Goal: Task Accomplishment & Management: Manage account settings

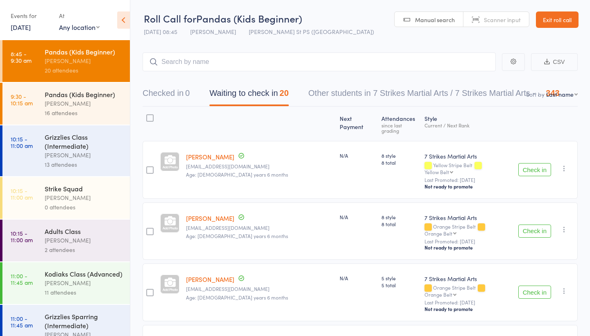
click at [31, 29] on link "[DATE]" at bounding box center [21, 27] width 20 height 9
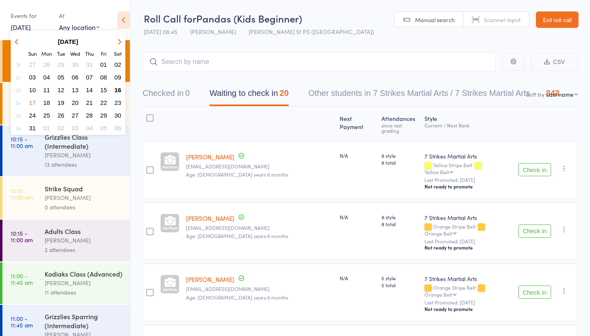
click at [118, 93] on span "16" at bounding box center [117, 89] width 7 height 7
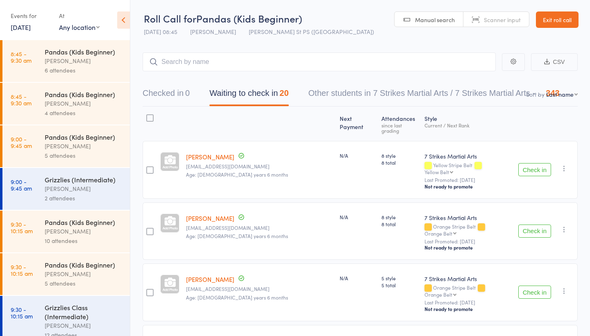
click at [80, 105] on div "[PERSON_NAME]" at bounding box center [84, 103] width 78 height 9
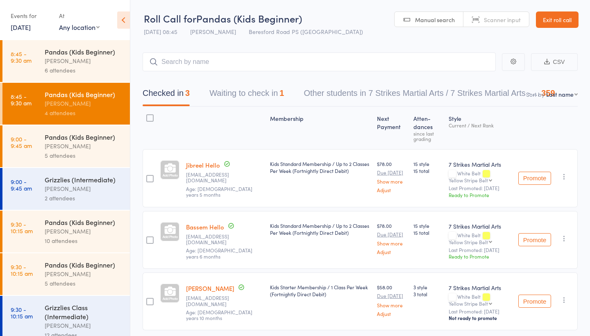
click at [92, 145] on div "[PERSON_NAME]" at bounding box center [84, 145] width 78 height 9
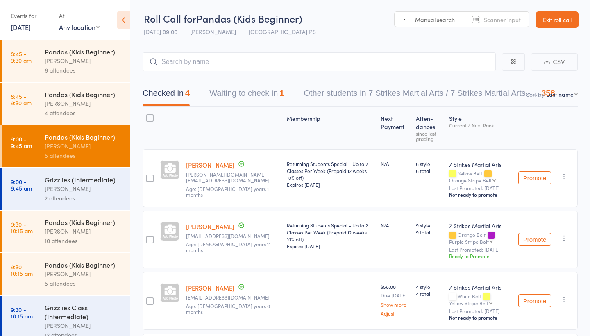
click at [77, 273] on div "[PERSON_NAME]" at bounding box center [84, 273] width 78 height 9
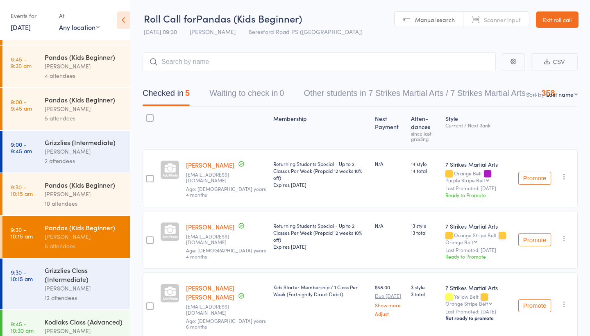
scroll to position [39, 0]
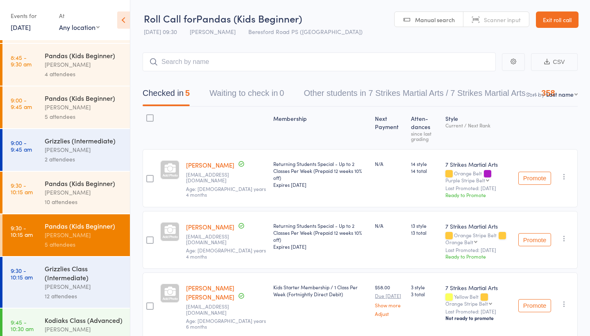
click at [94, 191] on div "[PERSON_NAME]" at bounding box center [84, 192] width 78 height 9
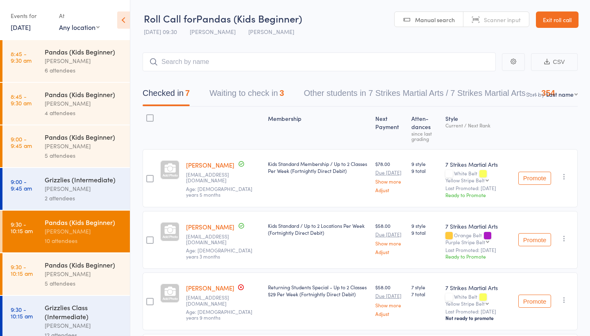
click at [253, 100] on button "Waiting to check in 3" at bounding box center [246, 95] width 75 height 22
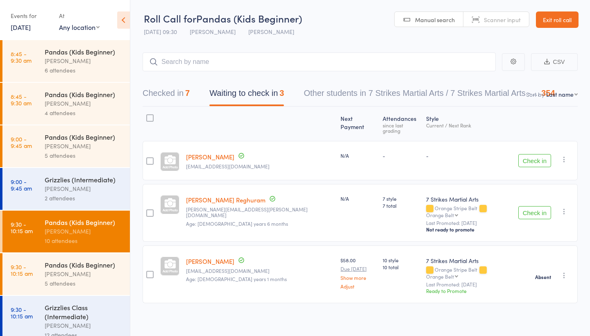
click at [567, 159] on div "Check in Check in Send message Add Note Add Task Add Flag Remove [PERSON_NAME] …" at bounding box center [546, 160] width 63 height 39
click at [565, 155] on icon "button" at bounding box center [564, 159] width 8 height 8
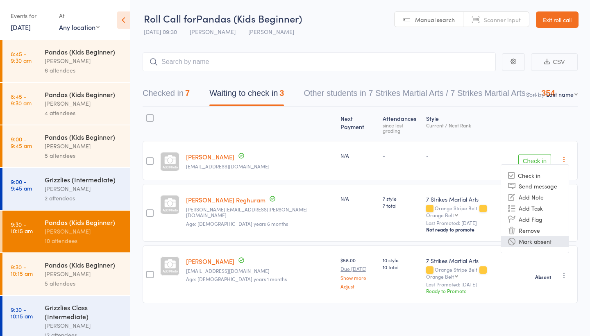
click at [536, 236] on li "Mark absent" at bounding box center [535, 241] width 68 height 11
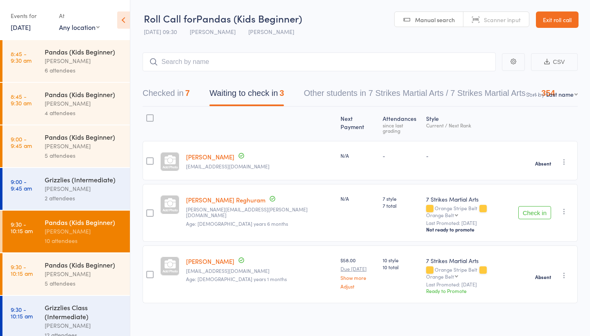
click at [564, 207] on icon "button" at bounding box center [564, 211] width 8 height 8
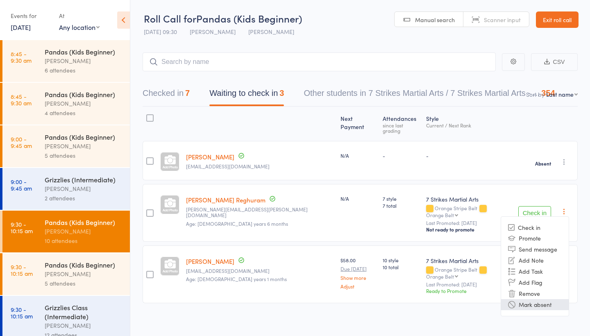
click at [537, 299] on li "Mark absent" at bounding box center [535, 304] width 68 height 11
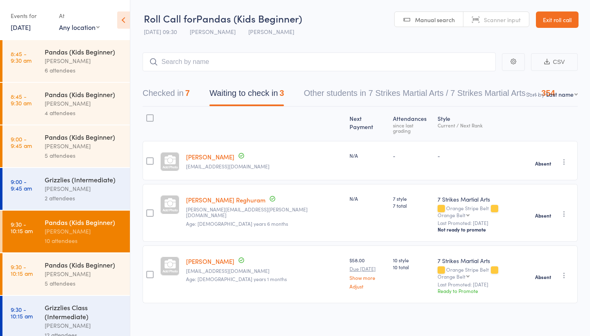
click at [65, 64] on div "[PERSON_NAME]" at bounding box center [84, 60] width 78 height 9
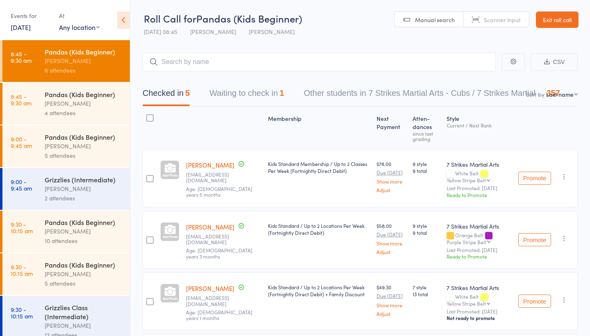
click at [249, 89] on button "Waiting to check in 1" at bounding box center [246, 95] width 75 height 22
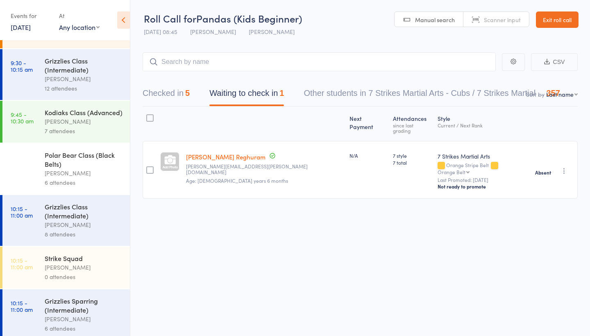
scroll to position [253, 0]
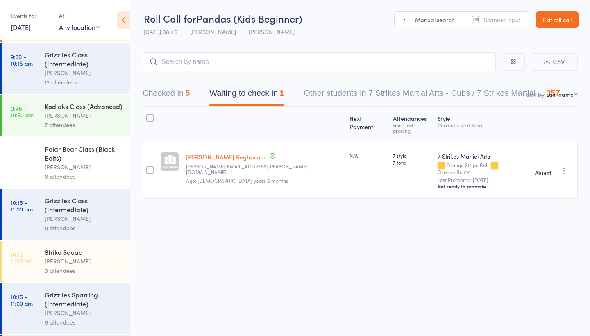
click at [70, 212] on div "Grizzlies Class (Intermediate)" at bounding box center [84, 205] width 78 height 18
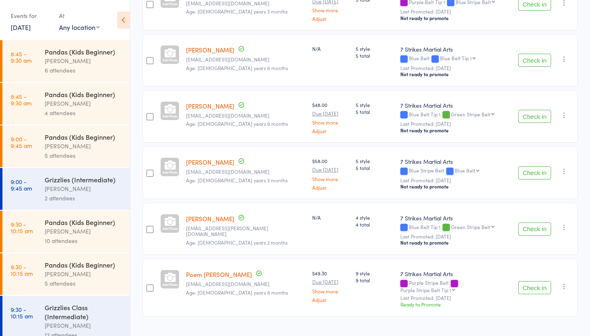
scroll to position [282, 0]
click at [540, 222] on button "Check in" at bounding box center [534, 228] width 33 height 13
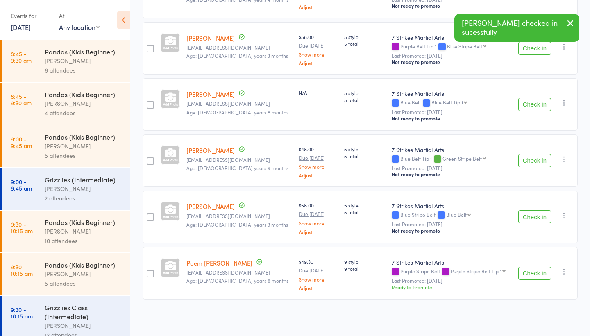
scroll to position [226, 0]
click at [535, 275] on button "Check in" at bounding box center [534, 273] width 33 height 13
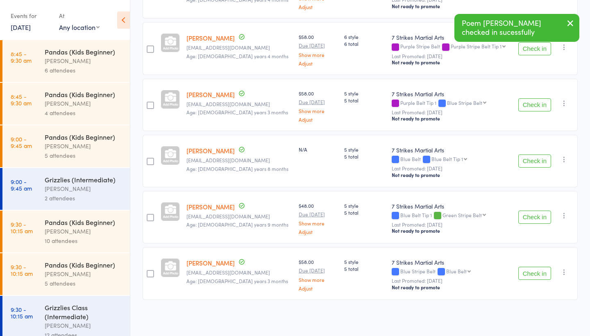
click at [535, 275] on button "Check in" at bounding box center [534, 273] width 33 height 13
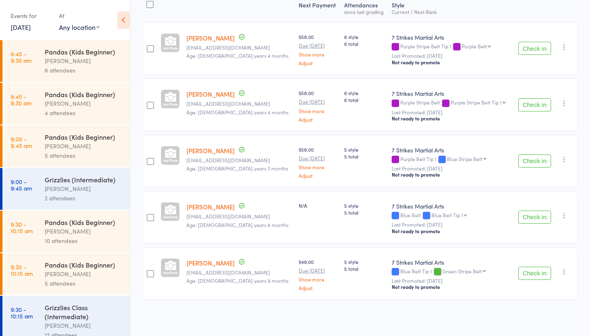
click at [524, 2] on div "Next Payment Atten­dances since last grading Style Current / Next Rank [PERSON_…" at bounding box center [360, 148] width 435 height 310
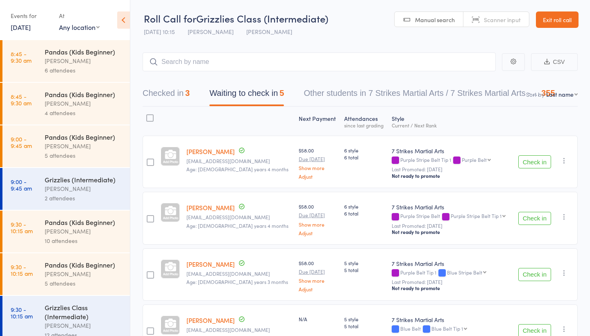
scroll to position [0, 0]
click at [562, 23] on link "Exit roll call" at bounding box center [557, 19] width 43 height 16
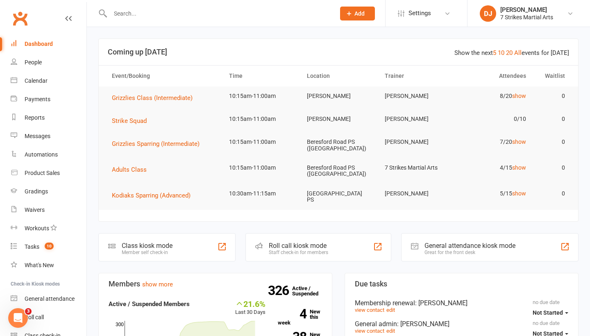
click at [211, 16] on input "text" at bounding box center [219, 13] width 222 height 11
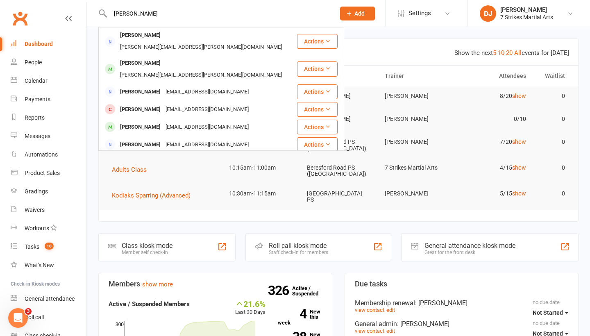
type input "Craig"
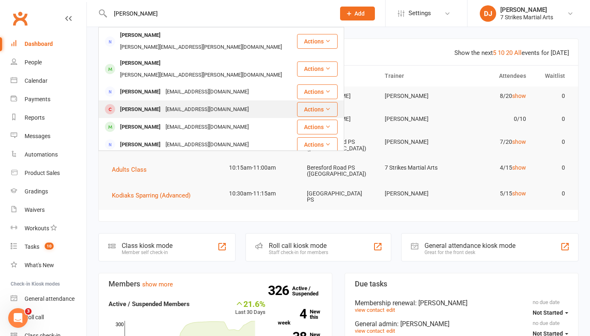
drag, startPoint x: 211, startPoint y: 16, endPoint x: 133, endPoint y: 91, distance: 107.3
click at [133, 104] on div "Craig Ford" at bounding box center [140, 110] width 45 height 12
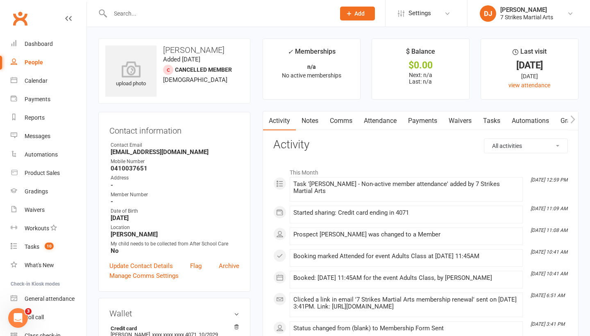
click at [467, 120] on link "Waivers" at bounding box center [460, 120] width 34 height 19
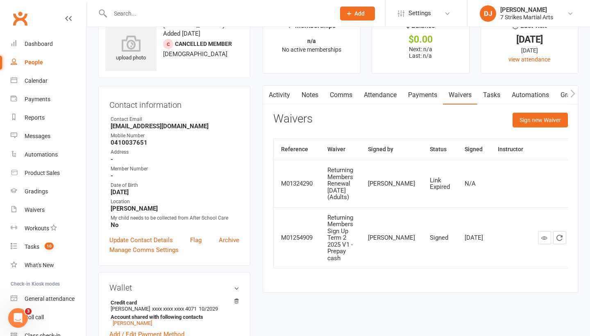
scroll to position [19, 0]
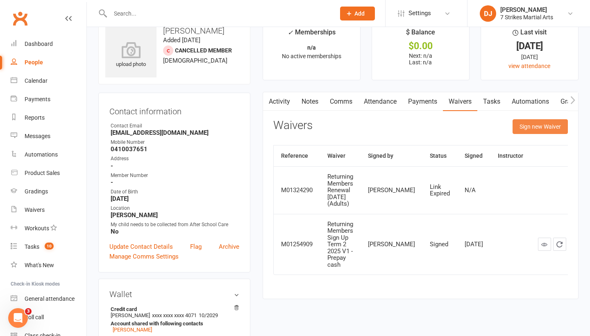
click at [536, 126] on button "Sign new Waiver" at bounding box center [540, 126] width 55 height 15
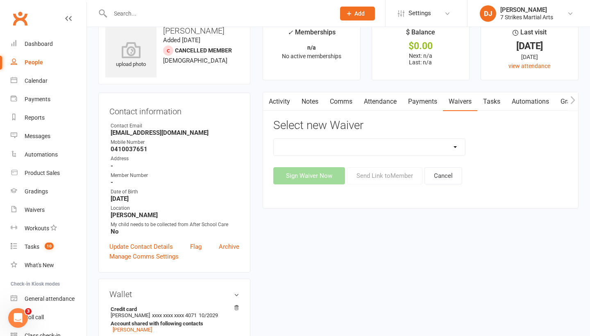
click at [448, 155] on div "18+ Student - No Membership/Payment 2 Week Winter School Holiday Special 2025 C…" at bounding box center [420, 162] width 295 height 46
select select "14638"
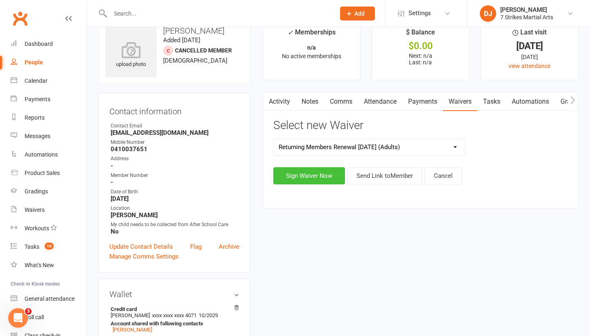
click at [321, 177] on button "Sign Waiver Now" at bounding box center [309, 175] width 72 height 17
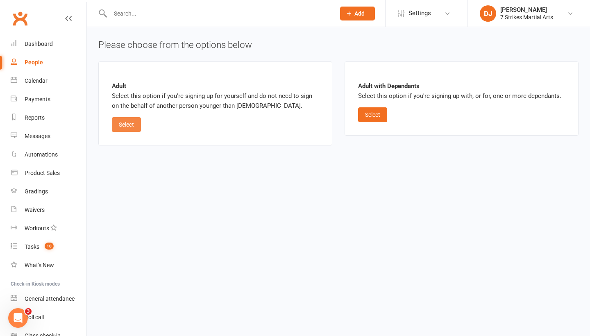
click at [124, 127] on button "Select" at bounding box center [126, 124] width 29 height 15
select select "bank_account"
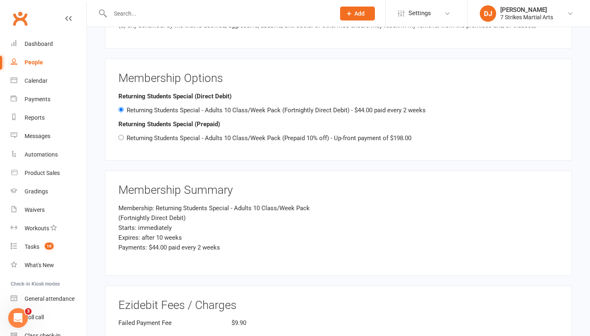
scroll to position [928, 0]
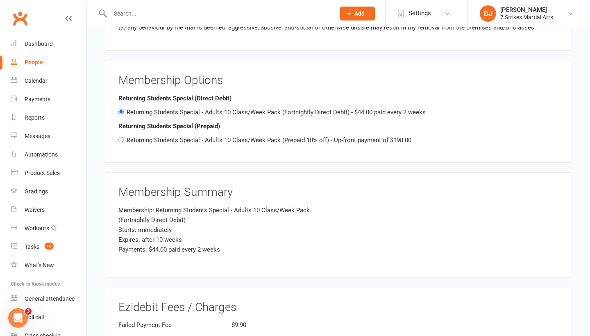
click at [120, 137] on input "Returning Students Special - Adults 10 Class/Week Pack (Prepaid 10% off) - Up-f…" at bounding box center [120, 139] width 5 height 5
radio input "true"
radio input "false"
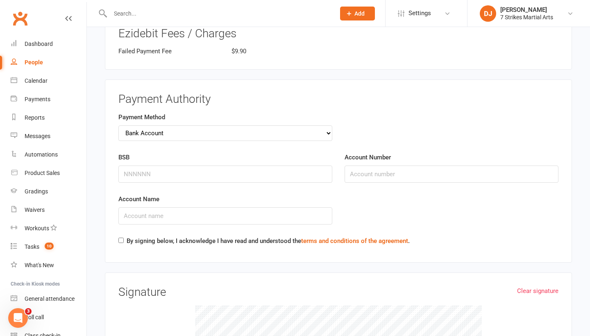
scroll to position [1203, 0]
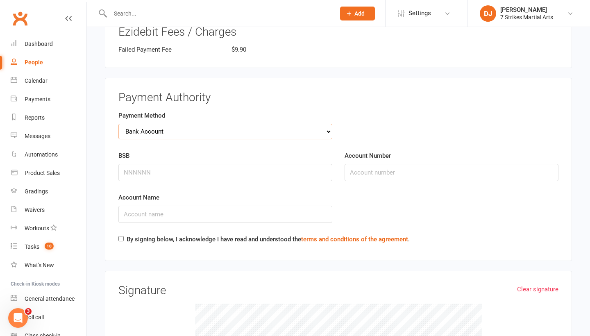
select select "credit_card"
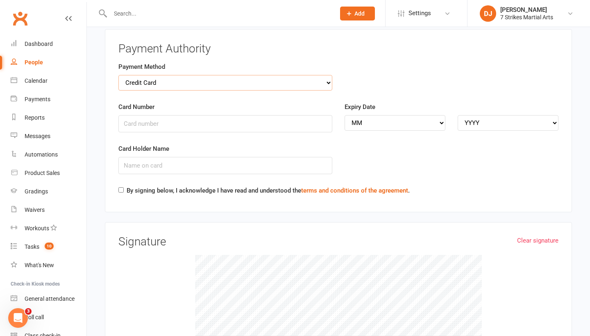
scroll to position [1251, 0]
click at [275, 116] on input "Card Number" at bounding box center [225, 124] width 214 height 17
type input "4239530029204071"
select select "10"
select select "2029"
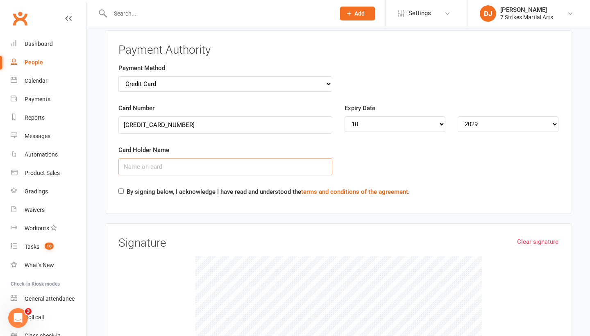
click at [164, 158] on input "Card Holder Name" at bounding box center [225, 166] width 214 height 17
type input "craig ford"
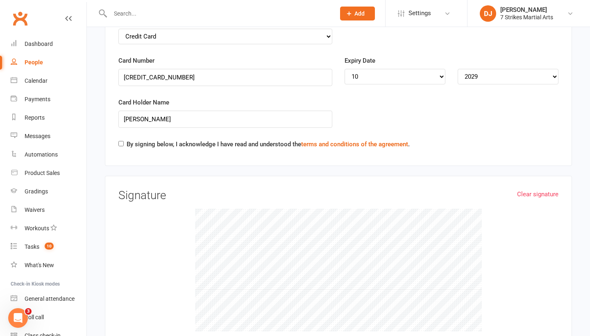
scroll to position [1300, 0]
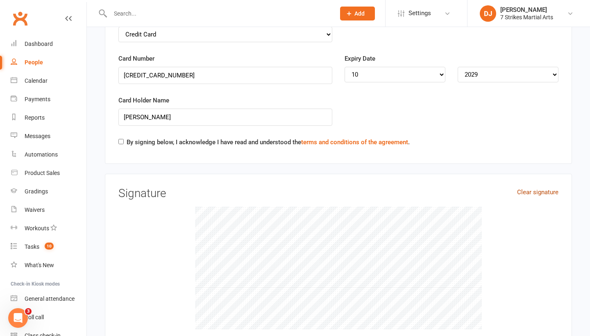
click at [542, 187] on link "Clear signature" at bounding box center [537, 192] width 41 height 10
click at [521, 187] on link "Clear signature" at bounding box center [537, 192] width 41 height 10
click at [533, 187] on link "Clear signature" at bounding box center [537, 192] width 41 height 10
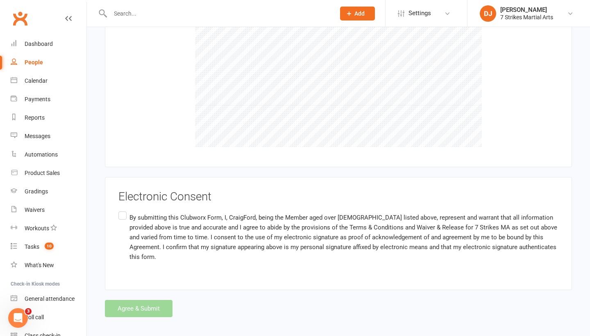
scroll to position [1482, 0]
click at [126, 210] on label "By submitting this Clubworx Form, I, CraigFord, being the Member aged over 18 y…" at bounding box center [338, 237] width 440 height 55
click at [124, 210] on input "By submitting this Clubworx Form, I, CraigFord, being the Member aged over 18 y…" at bounding box center [120, 210] width 5 height 0
click at [156, 300] on div "Agree & Submit" at bounding box center [338, 308] width 467 height 17
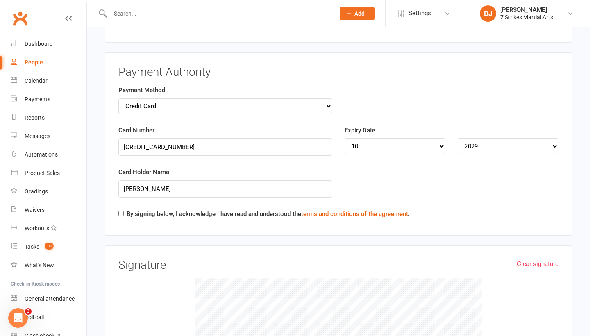
scroll to position [1227, 0]
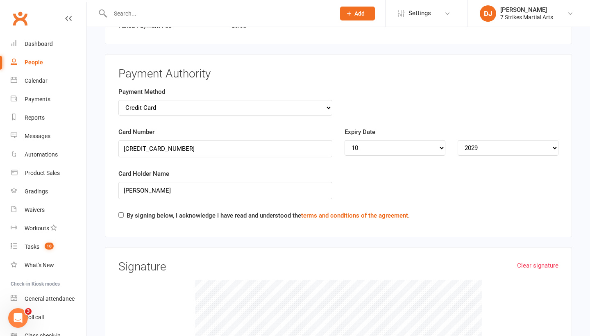
click at [120, 212] on input "By signing below, I acknowledge I have read and understood the terms and condit…" at bounding box center [120, 214] width 5 height 5
checkbox input "true"
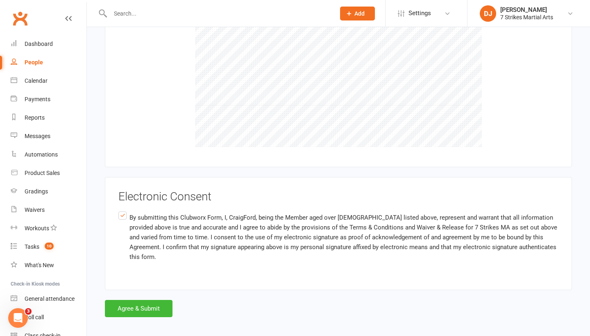
scroll to position [1482, 0]
click at [148, 300] on button "Agree & Submit" at bounding box center [139, 308] width 68 height 17
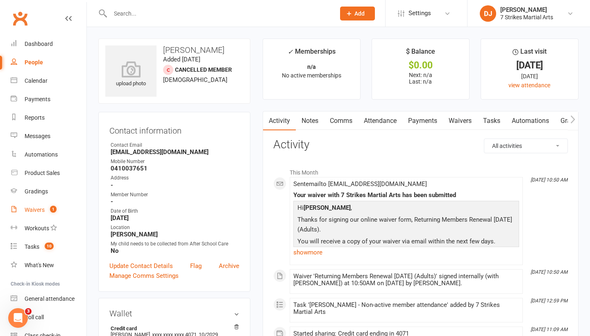
click at [53, 212] on span "1" at bounding box center [53, 209] width 7 height 7
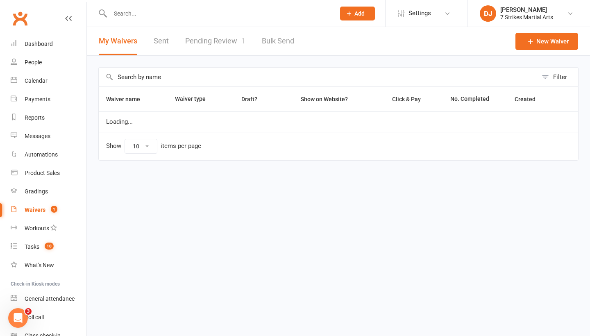
select select "25"
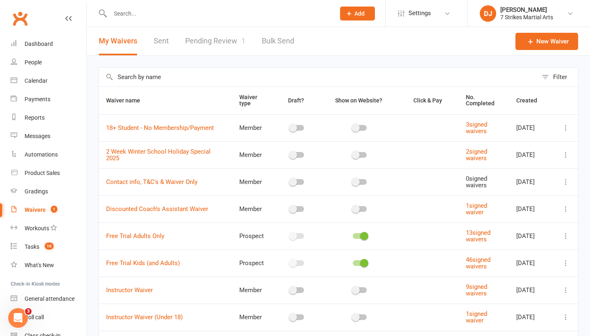
click at [202, 41] on link "Pending Review 1" at bounding box center [215, 41] width 60 height 28
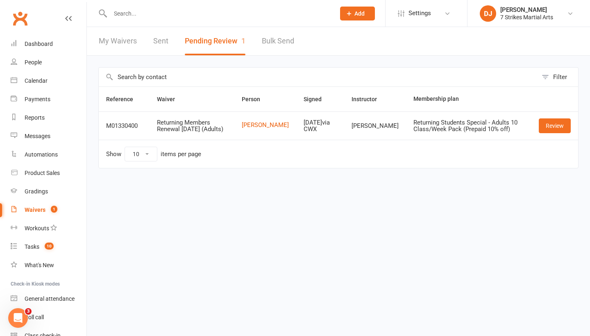
click at [148, 16] on input "text" at bounding box center [219, 13] width 222 height 11
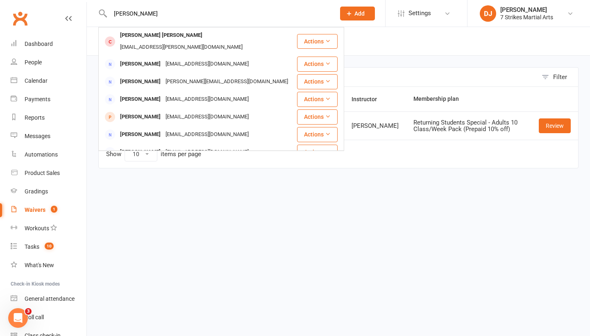
type input "Nash"
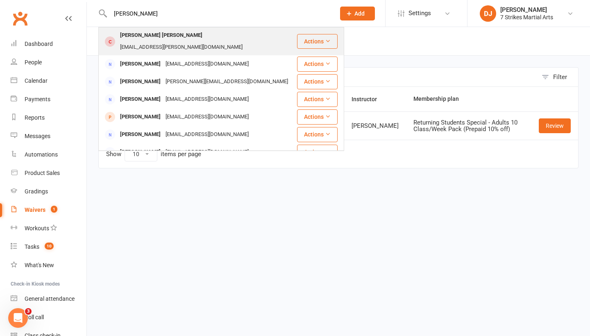
drag, startPoint x: 148, startPoint y: 16, endPoint x: 155, endPoint y: 40, distance: 24.6
click at [155, 40] on div "Nash Isaac Mamon" at bounding box center [161, 36] width 87 height 12
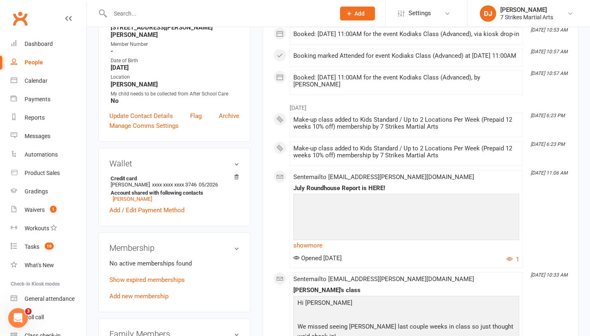
scroll to position [183, 0]
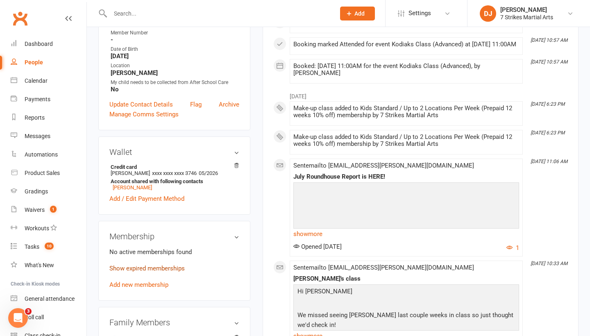
click at [172, 265] on link "Show expired memberships" at bounding box center [146, 268] width 75 height 7
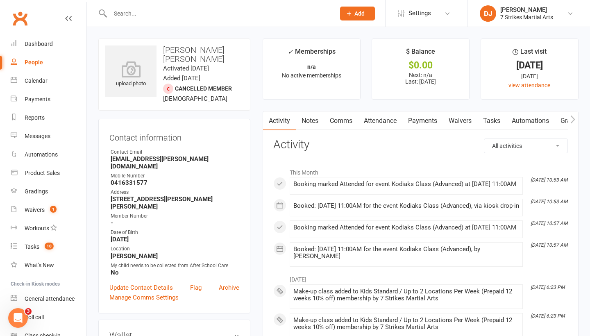
scroll to position [0, 0]
click at [453, 120] on link "Waivers" at bounding box center [460, 120] width 34 height 19
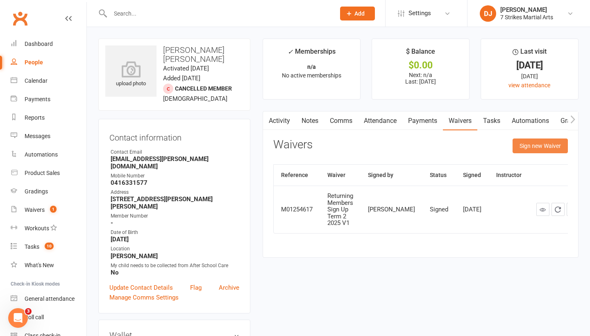
click at [538, 147] on button "Sign new Waiver" at bounding box center [540, 146] width 55 height 15
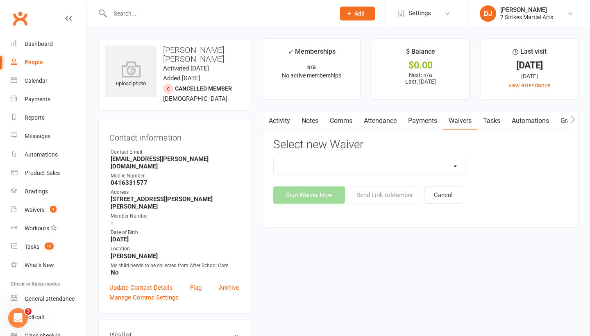
click at [446, 162] on select "18+ Student - No Membership/Payment 2 Week Winter School Holiday Special 2025 C…" at bounding box center [370, 166] width 192 height 16
select select "14572"
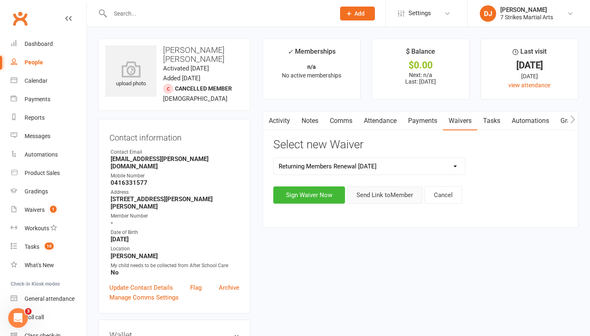
click at [390, 196] on button "Send Link to Member" at bounding box center [384, 194] width 75 height 17
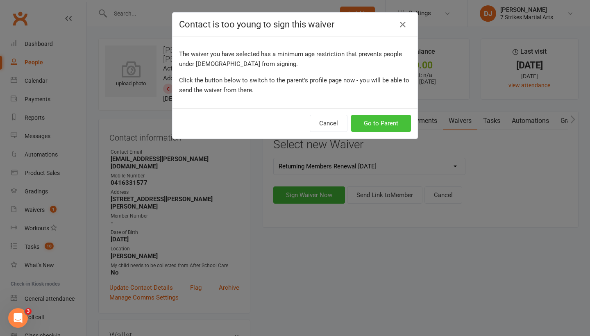
click at [387, 127] on button "Go to Parent" at bounding box center [381, 123] width 60 height 17
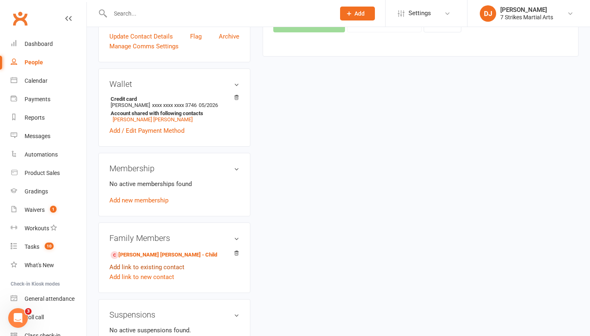
scroll to position [165, 0]
click at [237, 164] on h3 "Membership" at bounding box center [174, 167] width 130 height 9
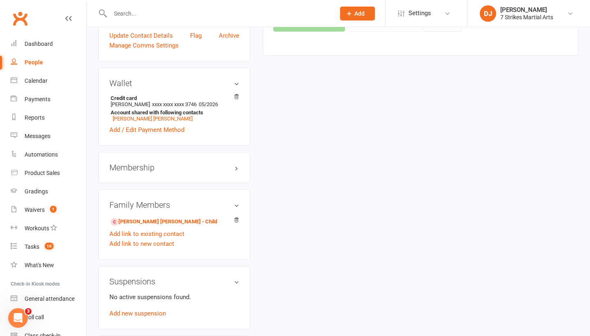
click at [236, 166] on div "Membership" at bounding box center [174, 167] width 152 height 31
click at [236, 163] on h3 "Membership" at bounding box center [174, 167] width 130 height 9
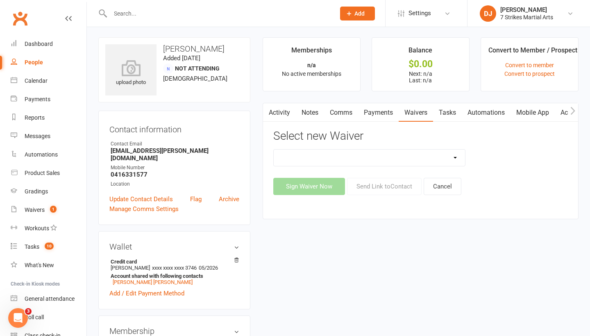
scroll to position [0, 0]
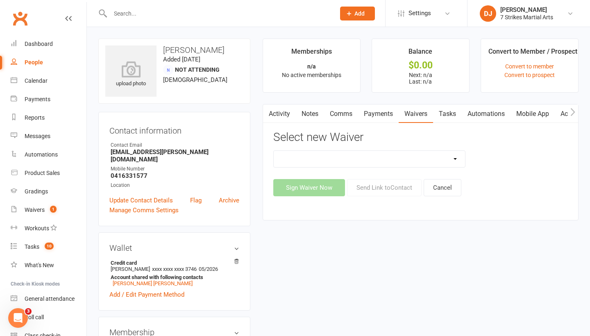
click at [294, 118] on link "Activity" at bounding box center [279, 114] width 33 height 19
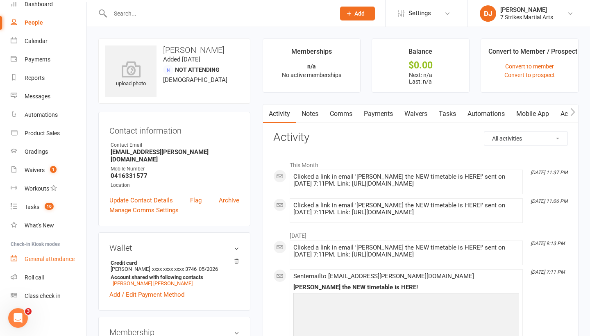
scroll to position [40, 0]
click at [40, 276] on div "Roll call" at bounding box center [34, 277] width 19 height 7
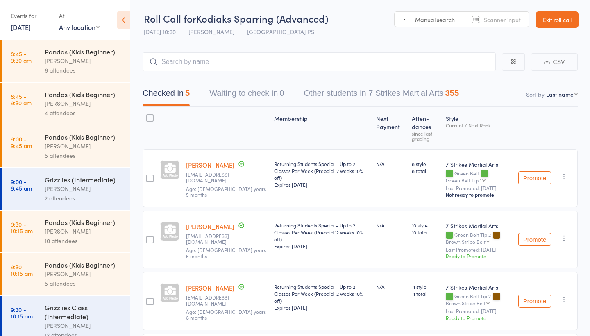
click at [124, 20] on icon at bounding box center [123, 19] width 13 height 17
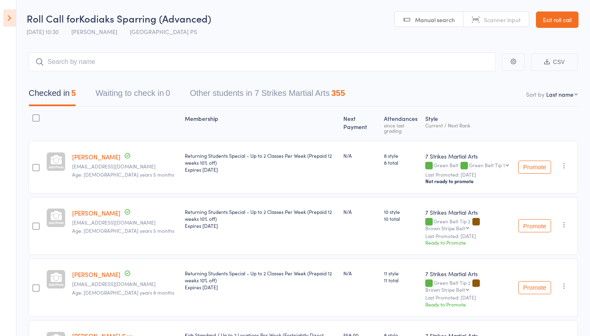
click at [563, 26] on link "Exit roll call" at bounding box center [557, 19] width 43 height 16
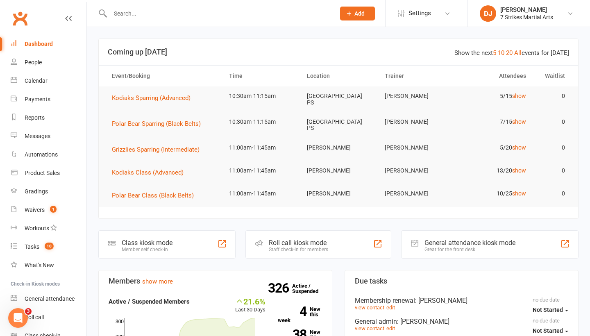
click at [200, 15] on input "text" at bounding box center [219, 13] width 222 height 11
type input "m"
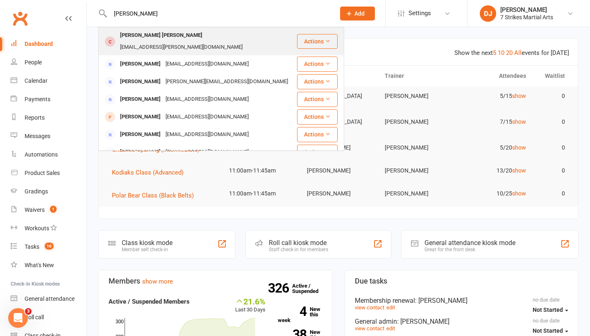
type input "nash"
click at [185, 41] on div "levi.mamon@gmail.com" at bounding box center [181, 47] width 127 height 12
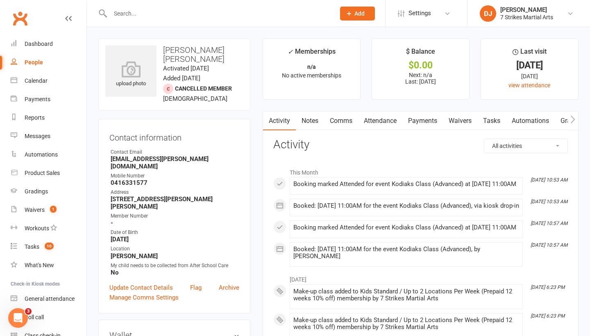
click at [468, 125] on link "Waivers" at bounding box center [460, 120] width 34 height 19
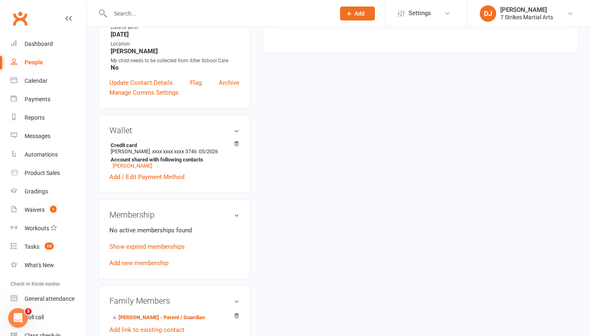
scroll to position [214, 0]
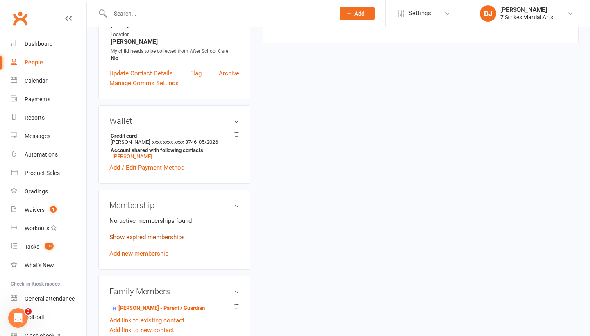
click at [179, 234] on link "Show expired memberships" at bounding box center [146, 237] width 75 height 7
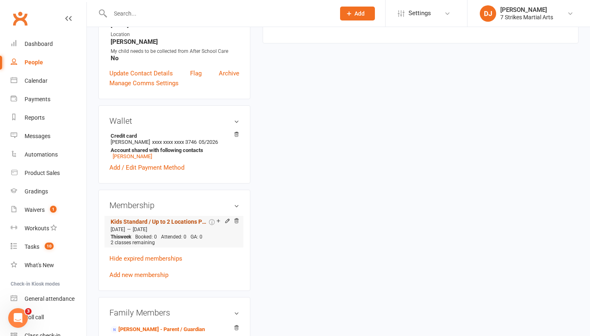
click at [186, 218] on link "Kids Standard / Up to 2 Locations Per Week (Prepaid 12 weeks 10% off)" at bounding box center [159, 221] width 97 height 7
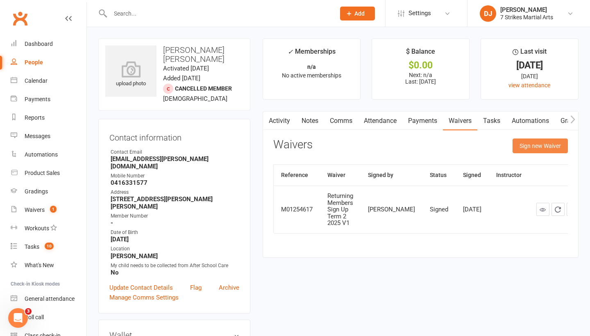
click at [536, 142] on button "Sign new Waiver" at bounding box center [540, 146] width 55 height 15
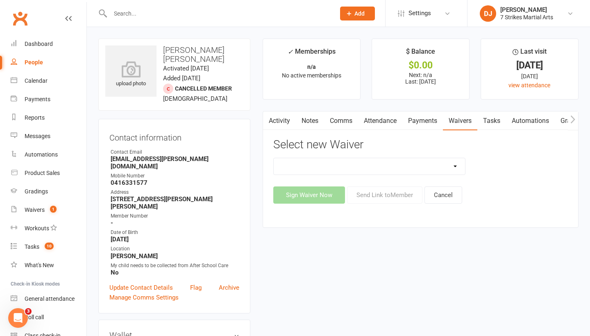
select select "14572"
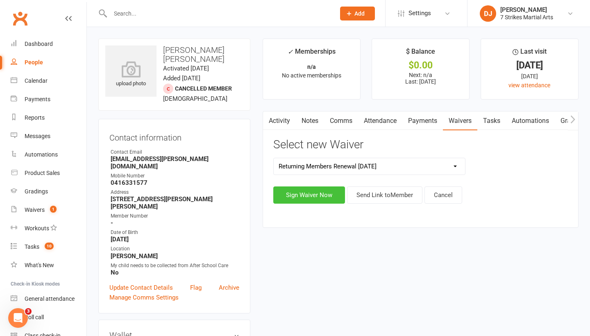
click at [318, 196] on button "Sign Waiver Now" at bounding box center [309, 194] width 72 height 17
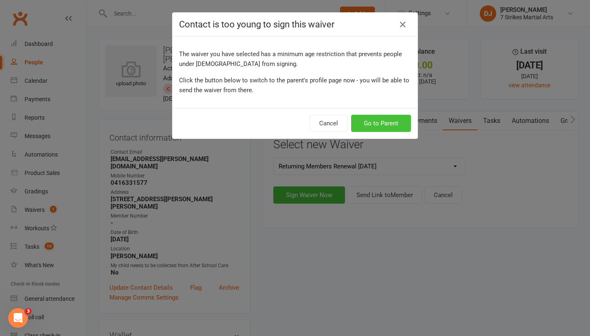
click at [387, 127] on button "Go to Parent" at bounding box center [381, 123] width 60 height 17
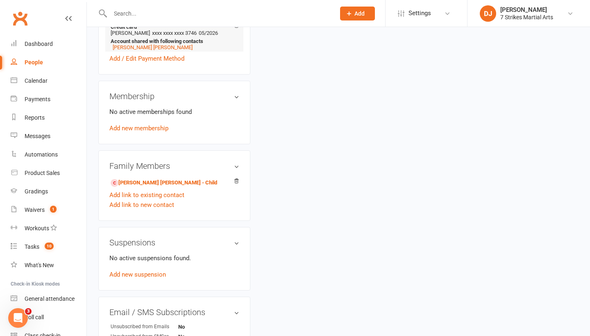
scroll to position [246, 0]
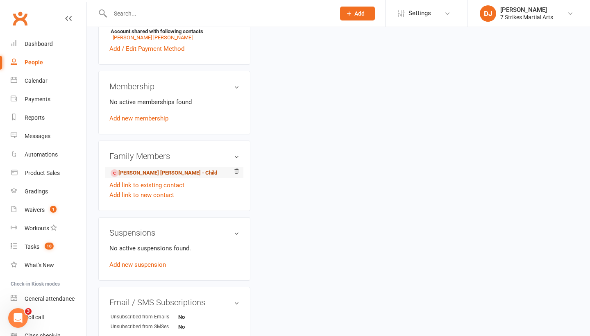
click at [148, 169] on link "Nash Isaac Mamon - Child" at bounding box center [164, 173] width 107 height 9
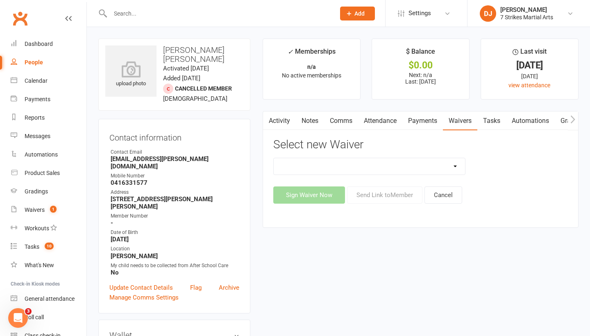
click at [451, 164] on select "18+ Student - No Membership/Payment 2 Week Winter School Holiday Special 2025 C…" at bounding box center [370, 166] width 192 height 16
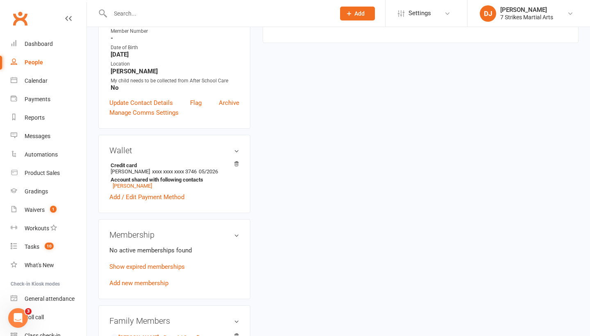
scroll to position [196, 0]
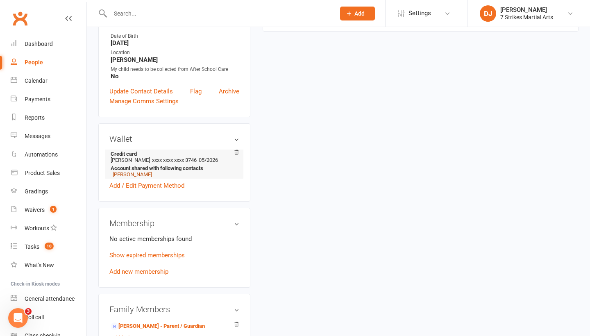
click at [134, 171] on link "Levi Mamon" at bounding box center [132, 174] width 39 height 6
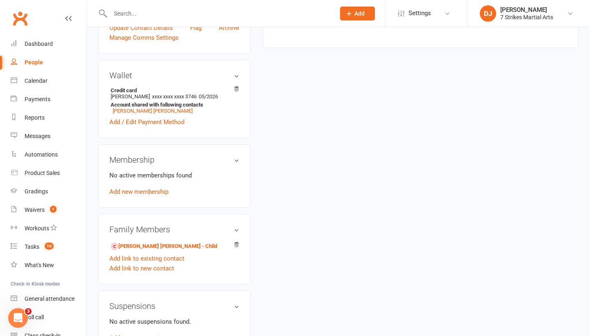
scroll to position [222, 0]
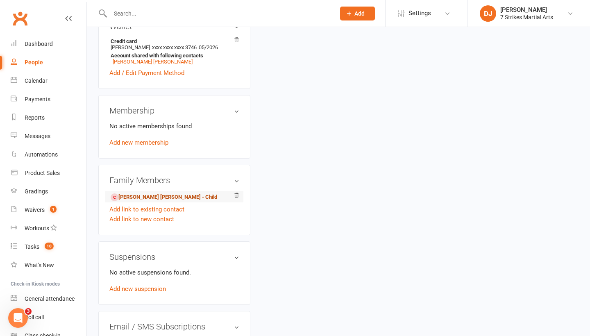
click at [156, 193] on link "Nash Isaac Mamon - Child" at bounding box center [164, 197] width 107 height 9
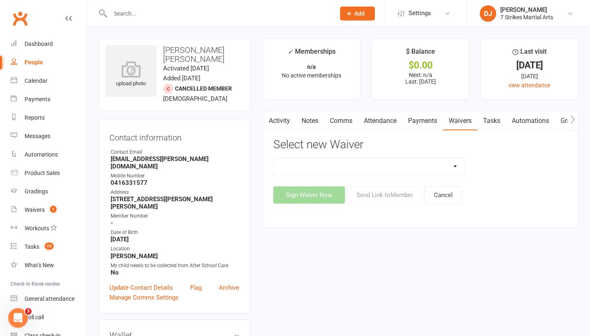
select select "14572"
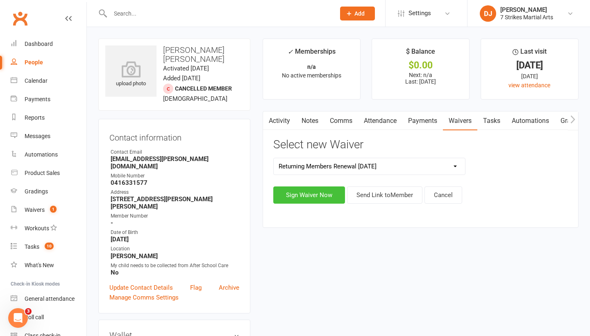
click at [320, 195] on button "Sign Waiver Now" at bounding box center [309, 194] width 72 height 17
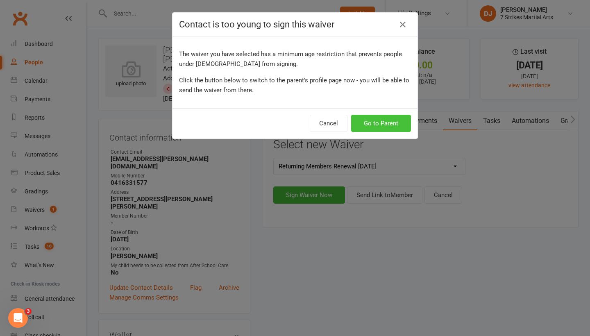
click at [376, 123] on button "Go to Parent" at bounding box center [381, 123] width 60 height 17
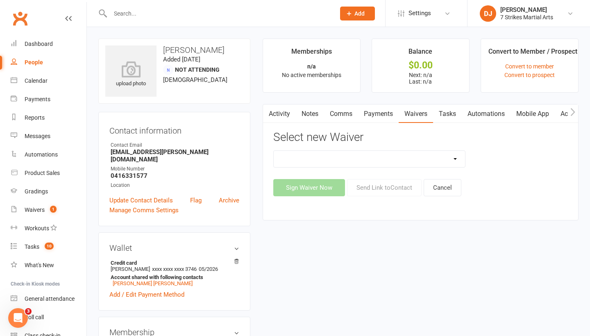
select select "14572"
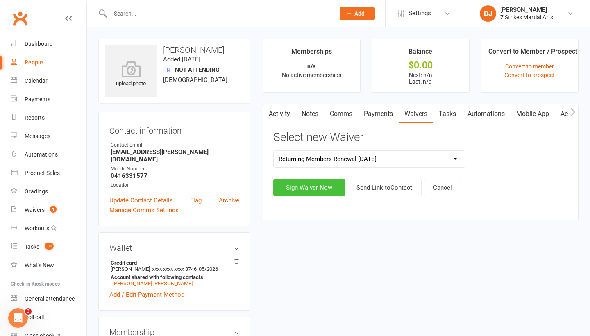
click at [324, 192] on button "Sign Waiver Now" at bounding box center [309, 187] width 72 height 17
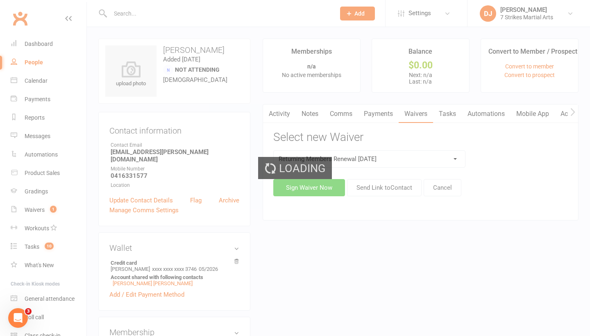
select select "05"
select select "2026"
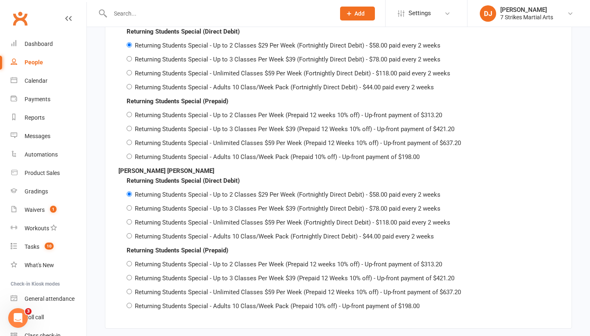
scroll to position [1412, 0]
click at [131, 261] on input "Returning Students Special - Up to 2 Classes Per Week (Prepaid 12 weeks 10% off…" at bounding box center [129, 263] width 5 height 5
radio input "true"
radio input "false"
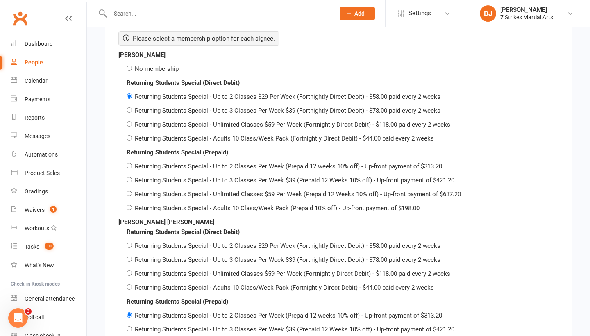
scroll to position [1357, 0]
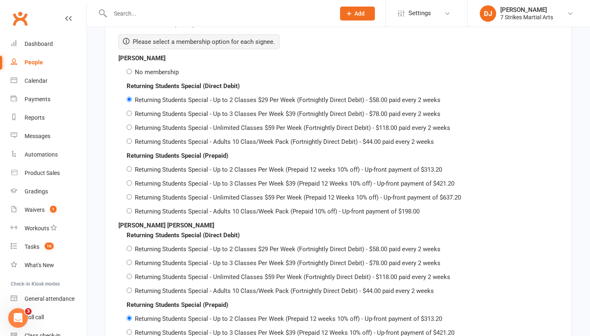
click at [130, 97] on input "Returning Students Special - Up to 2 Classes $29 Per Week (Fortnightly Direct D…" at bounding box center [129, 99] width 5 height 5
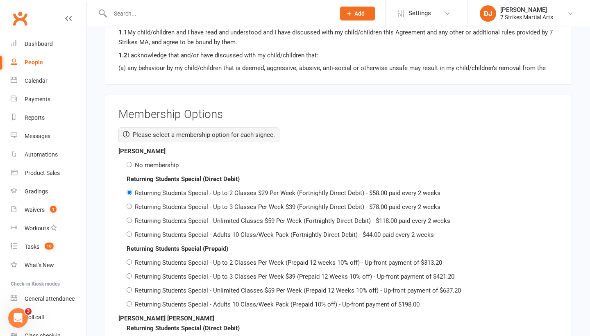
scroll to position [1257, 0]
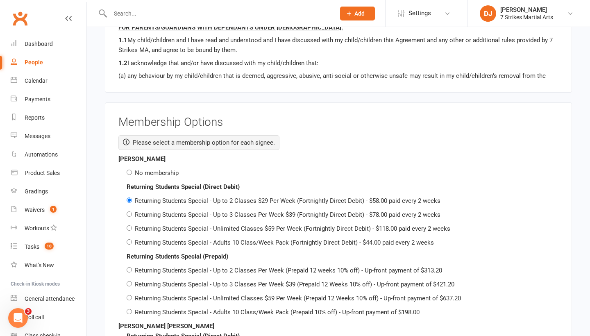
click at [130, 170] on input "No membership" at bounding box center [129, 172] width 5 height 5
radio input "true"
radio input "false"
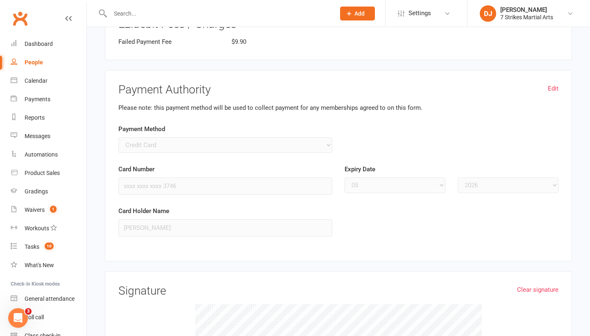
scroll to position [1873, 0]
click at [555, 82] on link "Edit" at bounding box center [553, 87] width 11 height 10
select select
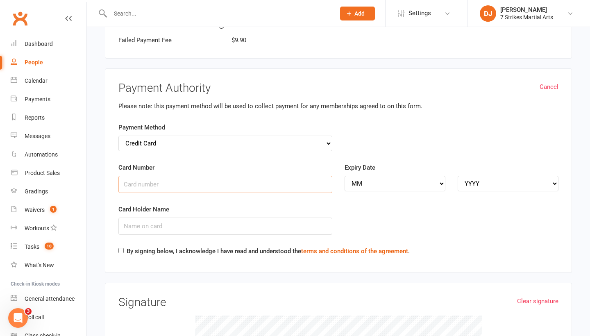
click at [246, 176] on input "Card Number" at bounding box center [225, 184] width 214 height 17
type input "5481717005071671"
select select "02"
click at [502, 176] on select "YYYY 2025 2026 2027 2028 2029 2030 2031 2032 2033 2034" at bounding box center [508, 184] width 101 height 16
select select "2027"
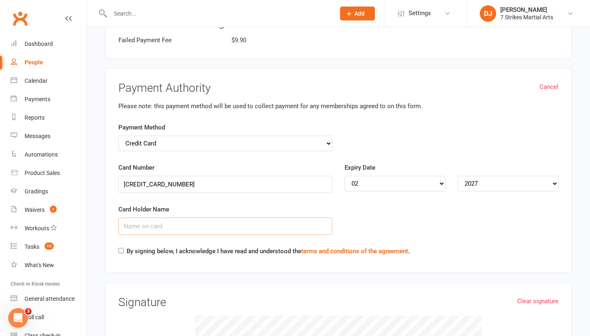
click at [130, 218] on input "Card Holder Name" at bounding box center [225, 226] width 214 height 17
type input "l"
type input "Levi Mamon"
click at [126, 246] on div "By signing below, I acknowledge I have read and understood the terms and condit…" at bounding box center [263, 252] width 291 height 13
click at [123, 246] on div "By signing below, I acknowledge I have read and understood the terms and condit…" at bounding box center [263, 252] width 291 height 13
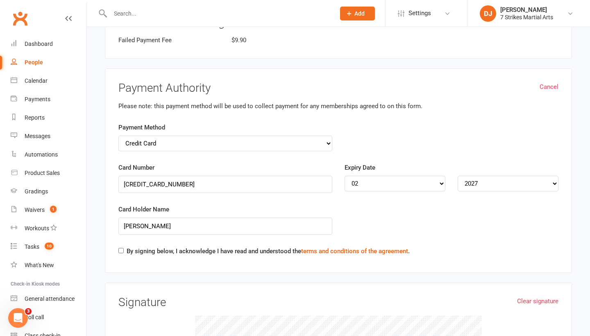
click at [123, 246] on div "By signing below, I acknowledge I have read and understood the terms and condit…" at bounding box center [263, 252] width 291 height 13
click at [122, 248] on input "By signing below, I acknowledge I have read and understood the terms and condit…" at bounding box center [120, 250] width 5 height 5
checkbox input "true"
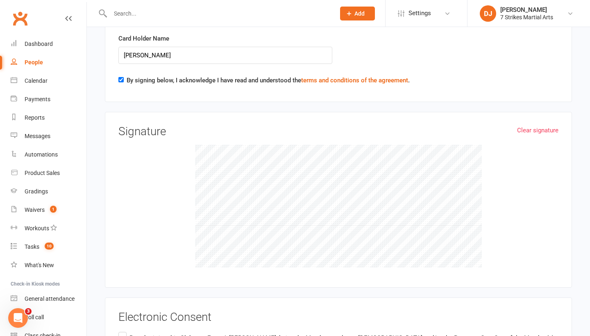
scroll to position [2045, 0]
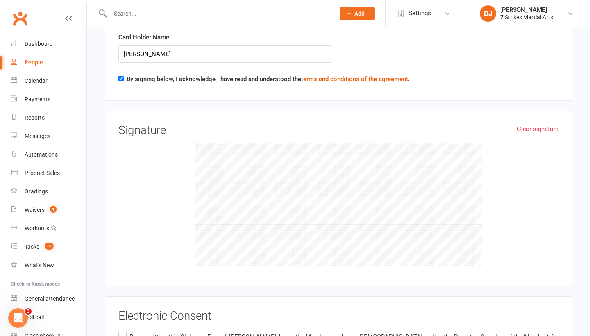
click at [521, 124] on div "Clear signature Signature" at bounding box center [338, 198] width 440 height 149
click at [525, 124] on link "Clear signature" at bounding box center [537, 129] width 41 height 10
click at [473, 167] on div "Clear signature Signature" at bounding box center [338, 198] width 440 height 149
click at [565, 161] on div "Clear signature Signature" at bounding box center [338, 199] width 467 height 176
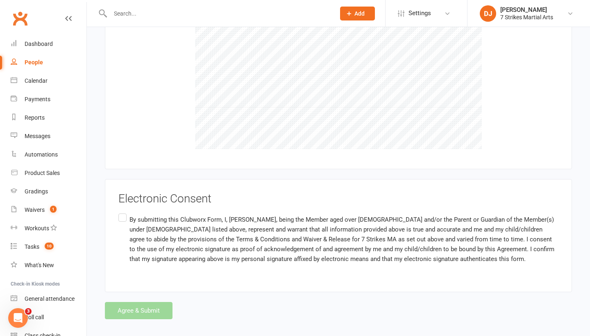
scroll to position [2162, 0]
click at [123, 212] on label "By submitting this Clubworx Form, I, Levi Mamon, being the Member aged over 18 …" at bounding box center [338, 239] width 440 height 55
click at [123, 212] on input "By submitting this Clubworx Form, I, Levi Mamon, being the Member aged over 18 …" at bounding box center [120, 212] width 5 height 0
click at [123, 212] on label "By submitting this Clubworx Form, I, Levi Mamon, being the Member aged over 18 …" at bounding box center [338, 239] width 440 height 55
click at [123, 212] on input "By submitting this Clubworx Form, I, Levi Mamon, being the Member aged over 18 …" at bounding box center [120, 212] width 5 height 0
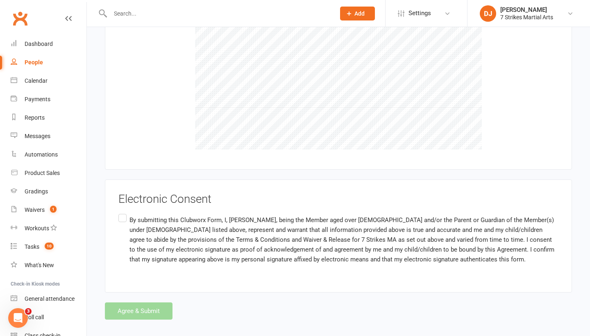
click at [124, 212] on label "By submitting this Clubworx Form, I, Levi Mamon, being the Member aged over 18 …" at bounding box center [338, 239] width 440 height 55
click at [124, 212] on input "By submitting this Clubworx Form, I, Levi Mamon, being the Member aged over 18 …" at bounding box center [120, 212] width 5 height 0
click at [155, 302] on button "Agree & Submit" at bounding box center [139, 310] width 68 height 17
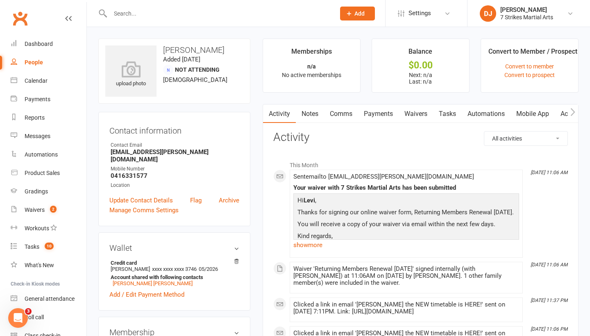
click at [205, 17] on input "text" at bounding box center [219, 13] width 222 height 11
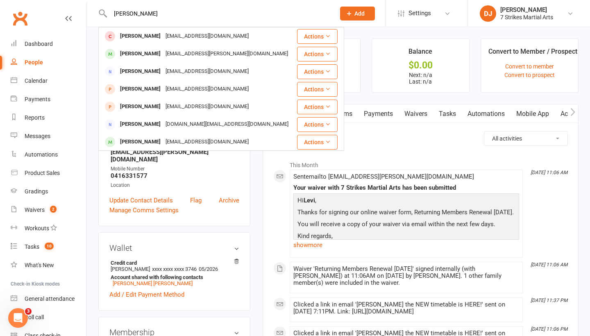
type input "Alicia"
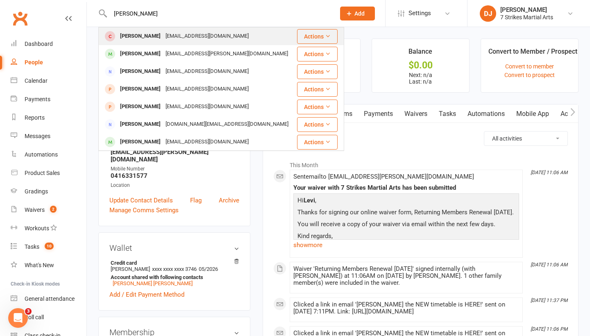
drag, startPoint x: 205, startPoint y: 17, endPoint x: 149, endPoint y: 38, distance: 59.8
click at [149, 38] on div "Alicia Hummel" at bounding box center [140, 36] width 45 height 12
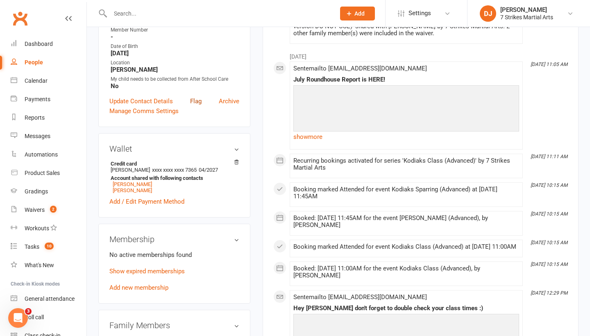
scroll to position [162, 0]
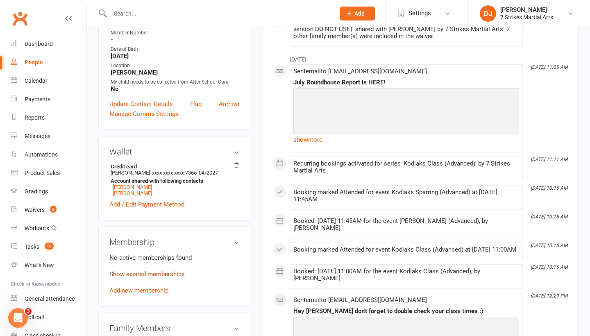
click at [174, 276] on link "Show expired memberships" at bounding box center [146, 273] width 75 height 7
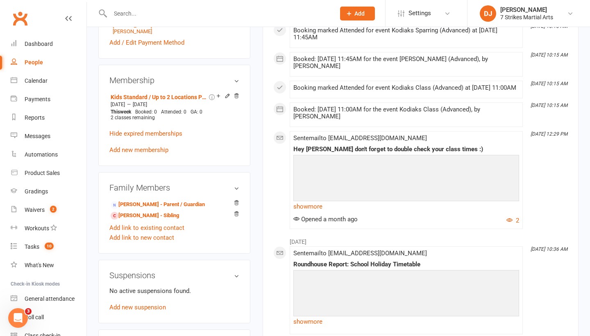
scroll to position [332, 0]
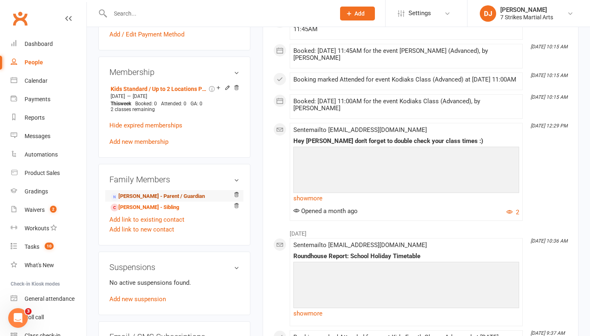
click at [161, 197] on link "Hannah Hummel - Parent / Guardian" at bounding box center [158, 196] width 94 height 9
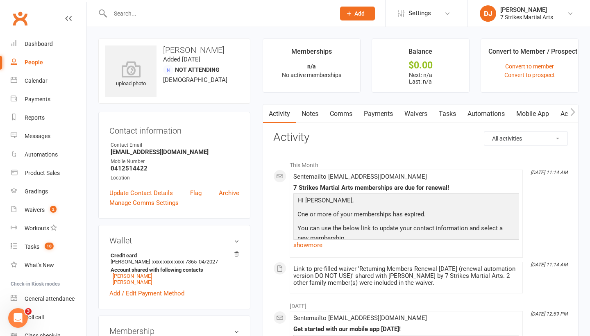
click at [195, 15] on input "text" at bounding box center [219, 13] width 222 height 11
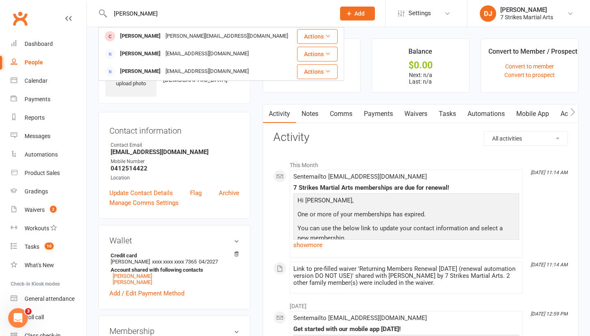
type input "Chloe"
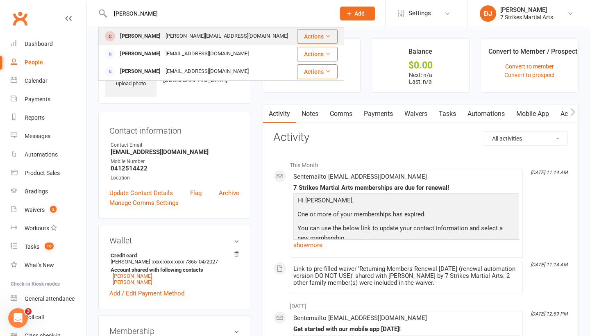
drag, startPoint x: 195, startPoint y: 15, endPoint x: 149, endPoint y: 38, distance: 51.1
click at [149, 38] on div "Chloe De Cruz" at bounding box center [140, 36] width 45 height 12
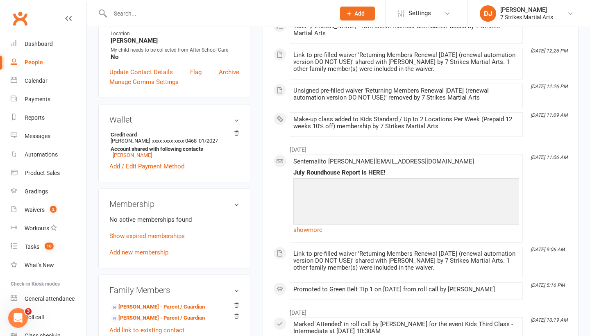
scroll to position [213, 0]
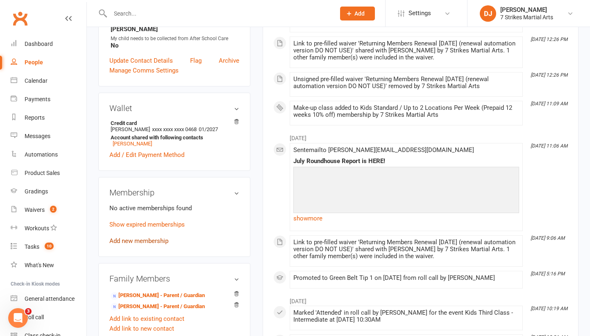
click at [153, 237] on link "Add new membership" at bounding box center [138, 240] width 59 height 7
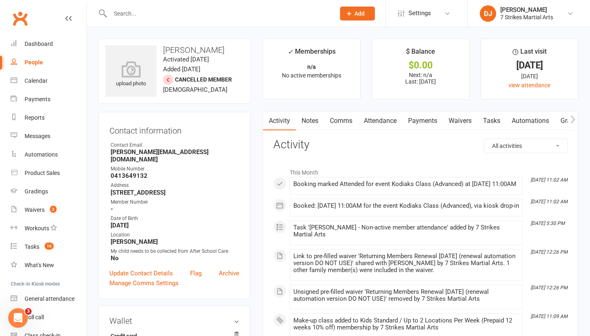
click at [471, 116] on link "Waivers" at bounding box center [460, 120] width 34 height 19
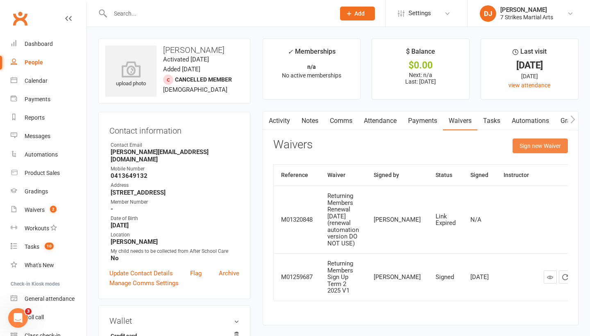
click at [538, 149] on button "Sign new Waiver" at bounding box center [540, 146] width 55 height 15
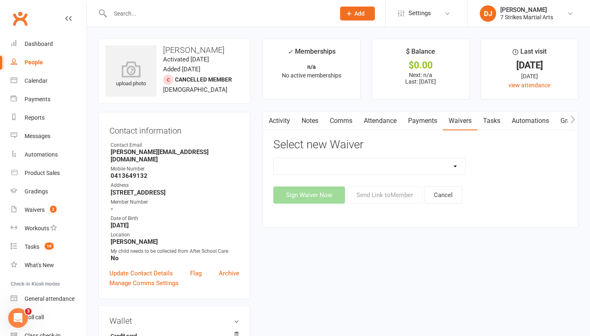
click at [426, 167] on select "18+ Student - No Membership/Payment 2 Week Winter School Holiday Special 2025 C…" at bounding box center [370, 166] width 192 height 16
select select "14572"
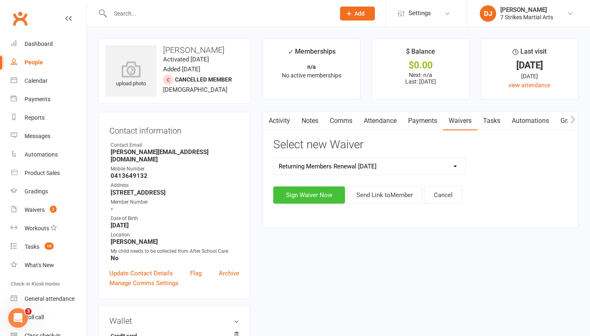
click at [323, 191] on button "Sign Waiver Now" at bounding box center [309, 194] width 72 height 17
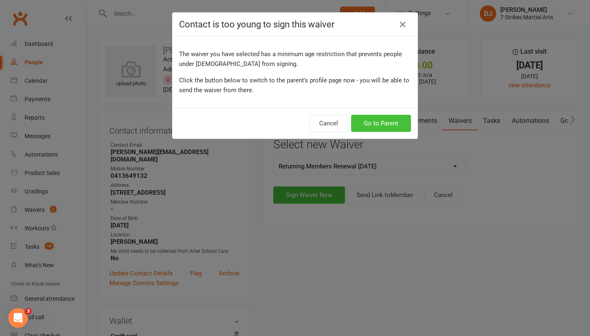
click at [380, 123] on button "Go to Parent" at bounding box center [381, 123] width 60 height 17
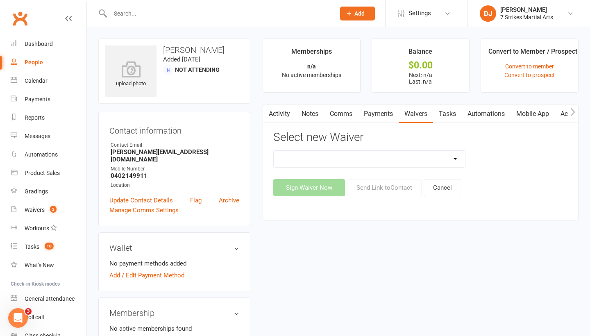
select select "14572"
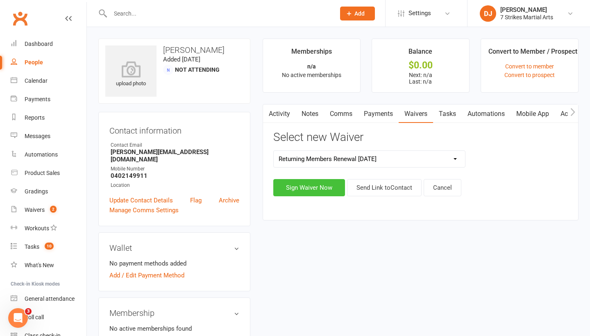
click at [301, 189] on button "Sign Waiver Now" at bounding box center [309, 187] width 72 height 17
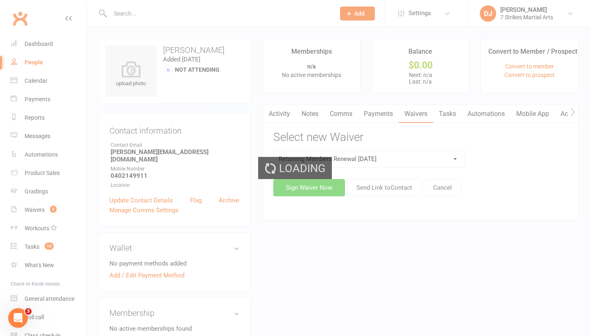
select select "bank_account"
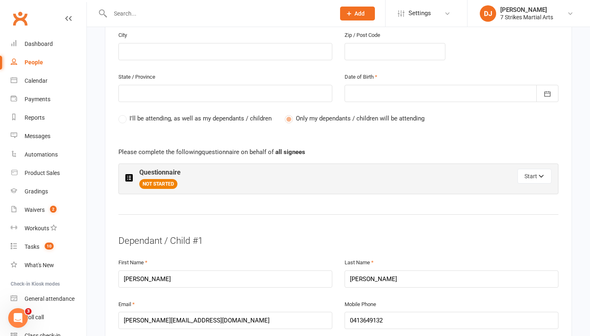
scroll to position [375, 0]
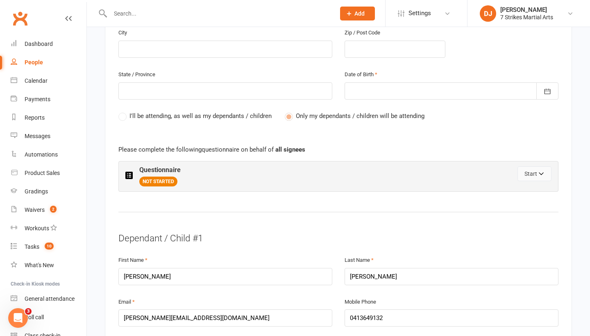
click at [541, 172] on icon "button" at bounding box center [542, 175] width 6 height 6
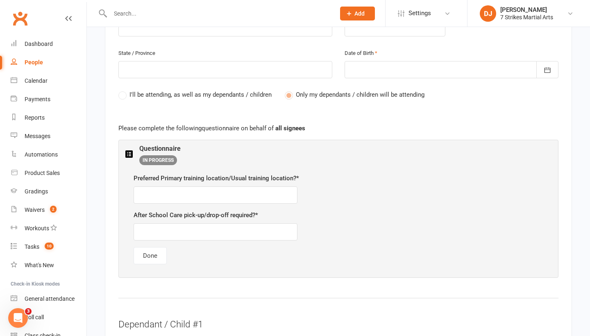
scroll to position [398, 0]
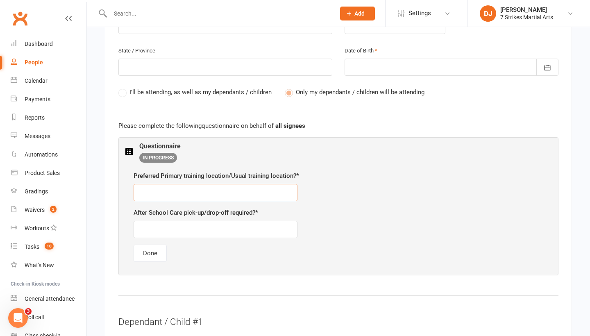
click at [215, 190] on input "text" at bounding box center [216, 192] width 164 height 17
type input "Glendenning"
click at [218, 230] on input "text" at bounding box center [216, 229] width 164 height 17
type input "No"
click at [154, 252] on button "Done" at bounding box center [150, 253] width 33 height 17
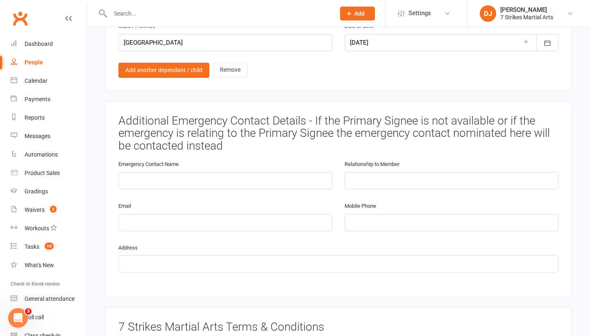
scroll to position [781, 0]
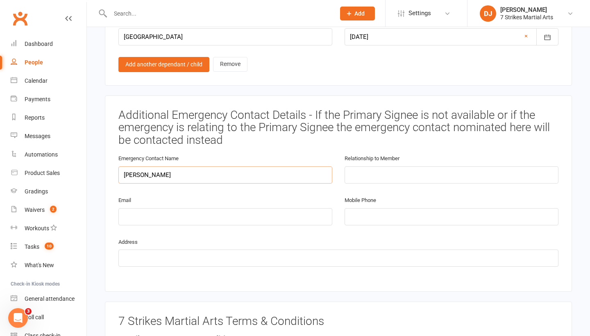
type input "Marlon De Cruz"
click at [159, 226] on div "Email" at bounding box center [225, 216] width 226 height 42
click at [159, 222] on div "Email" at bounding box center [225, 216] width 226 height 42
type input "marlon@marlonde ruz.com"
type input "0413649132"
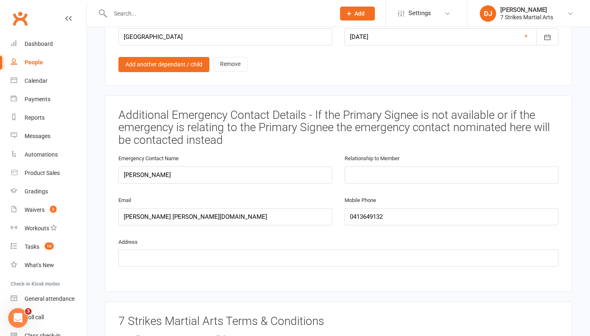
click at [199, 263] on div "Additional Emergency Contact Details - If the Primary Signee is not available o…" at bounding box center [338, 194] width 440 height 170
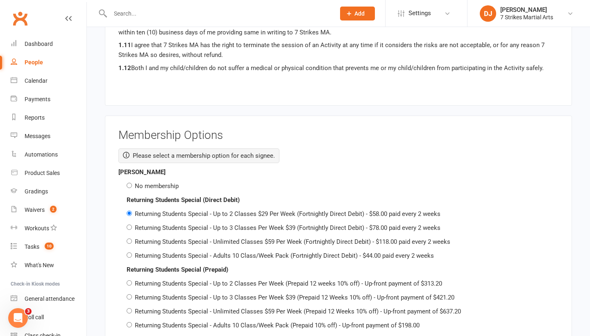
scroll to position [1252, 0]
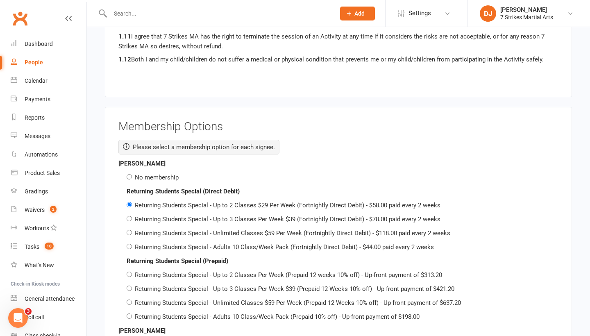
type input "20 kirkwood cres colebee nsw 2761"
click at [128, 173] on div "No membership" at bounding box center [343, 178] width 432 height 10
click at [128, 174] on input "No membership" at bounding box center [129, 176] width 5 height 5
radio input "true"
radio input "false"
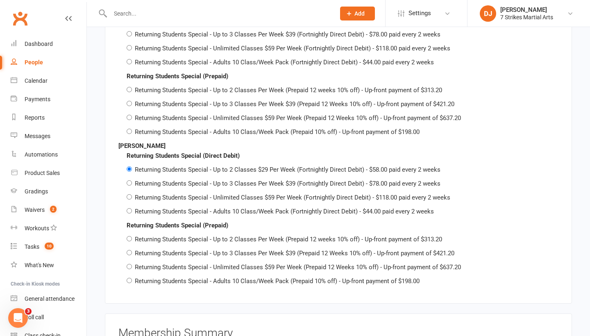
scroll to position [1438, 0]
click at [130, 235] on input "Returning Students Special - Up to 2 Classes Per Week (Prepaid 12 weeks 10% off…" at bounding box center [129, 237] width 5 height 5
radio input "true"
radio input "false"
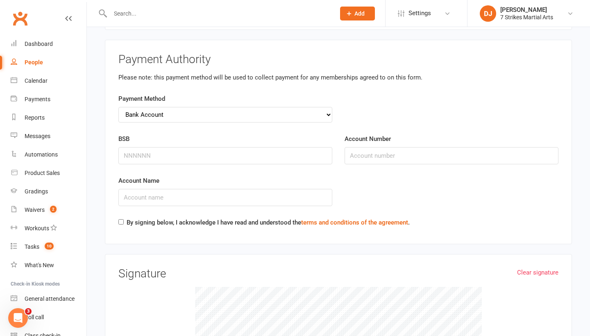
scroll to position [1904, 0]
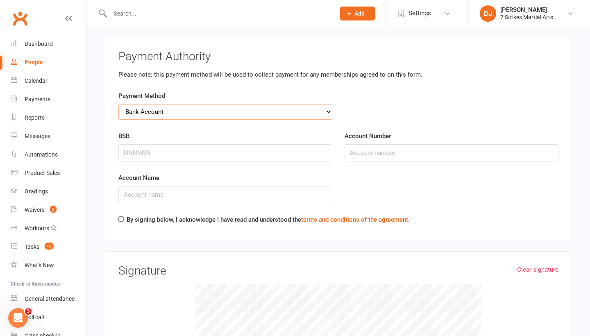
select select "credit_card"
click at [259, 144] on input "Card Number" at bounding box center [225, 152] width 214 height 17
type input "5523504401080468"
select select "01"
click at [485, 131] on div "Expiry Date MM 01 02 03 04 05 06 07 08 09 10 11 12 YYYY 2025 2026 2027 2028 202…" at bounding box center [452, 145] width 214 height 29
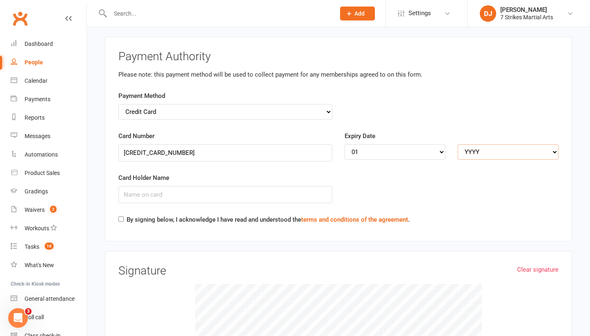
select select "2027"
click at [134, 186] on input "Card Holder Name" at bounding box center [225, 194] width 214 height 17
type input "Marlon De Cruz"
click at [119, 216] on input "By signing below, I acknowledge I have read and understood the terms and condit…" at bounding box center [120, 218] width 5 height 5
checkbox input "true"
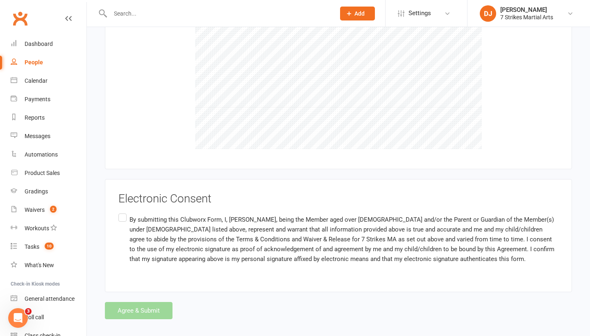
scroll to position [2162, 0]
click at [124, 212] on label "By submitting this Clubworx Form, I, Claudia De Cruz, being the Member aged ove…" at bounding box center [338, 239] width 440 height 55
click at [124, 212] on input "By submitting this Clubworx Form, I, Claudia De Cruz, being the Member aged ove…" at bounding box center [120, 212] width 5 height 0
click at [145, 302] on button "Agree & Submit" at bounding box center [139, 310] width 68 height 17
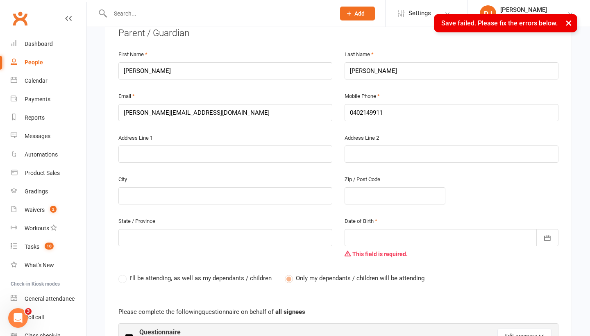
scroll to position [227, 0]
click at [507, 240] on div at bounding box center [452, 238] width 214 height 17
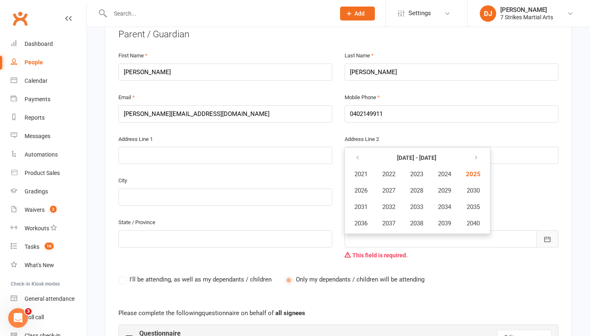
click at [543, 241] on button "button" at bounding box center [547, 238] width 22 height 17
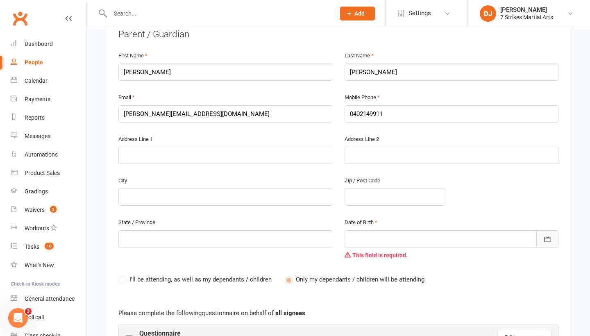
click at [543, 241] on button "button" at bounding box center [547, 238] width 22 height 17
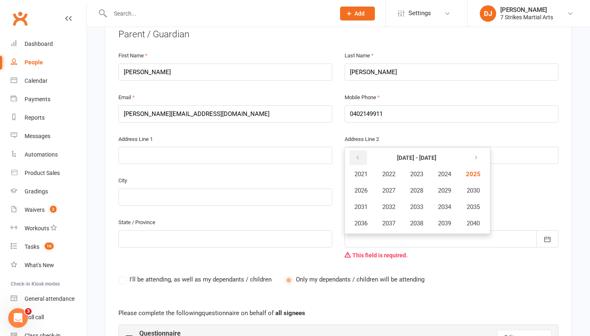
click at [363, 153] on button "button" at bounding box center [359, 157] width 18 height 15
click at [365, 157] on button "button" at bounding box center [359, 157] width 18 height 15
click at [364, 156] on button "button" at bounding box center [359, 157] width 18 height 15
click at [484, 160] on button "button" at bounding box center [475, 157] width 18 height 15
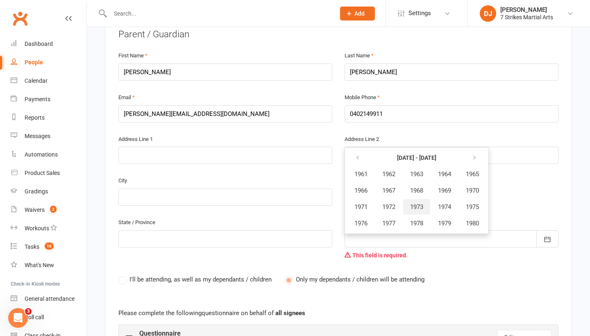
click at [428, 203] on button "1973" at bounding box center [416, 207] width 27 height 16
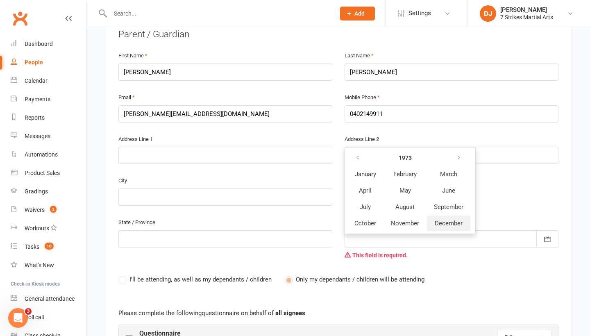
click at [438, 223] on span "December" at bounding box center [449, 223] width 28 height 7
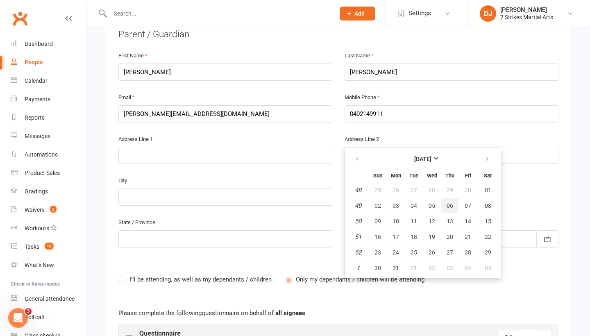
click at [445, 203] on button "06" at bounding box center [449, 205] width 17 height 15
type input "06 Dec 1973"
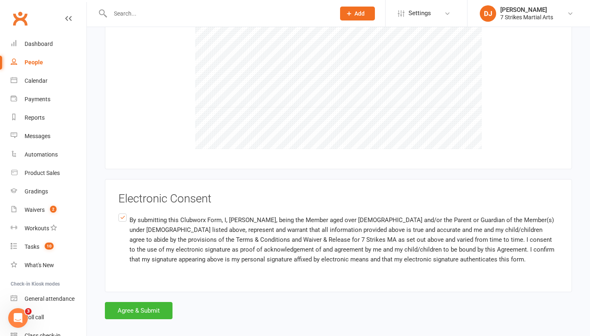
scroll to position [2177, 0]
click at [143, 302] on button "Agree & Submit" at bounding box center [139, 310] width 68 height 17
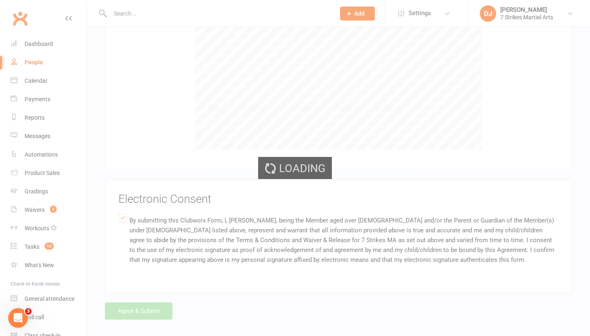
scroll to position [2162, 0]
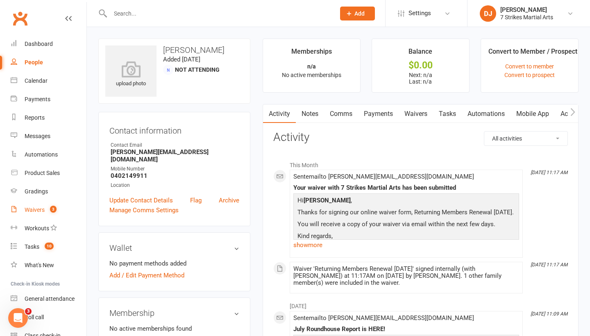
click at [45, 204] on link "Waivers 3" at bounding box center [49, 210] width 76 height 18
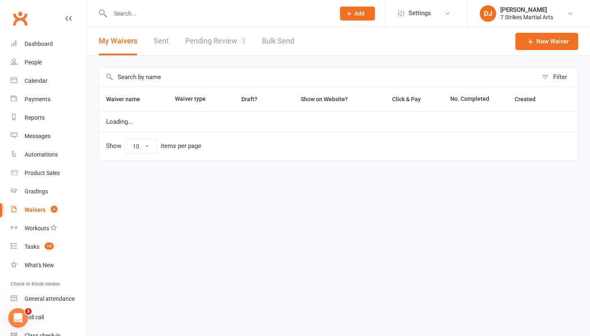
select select "25"
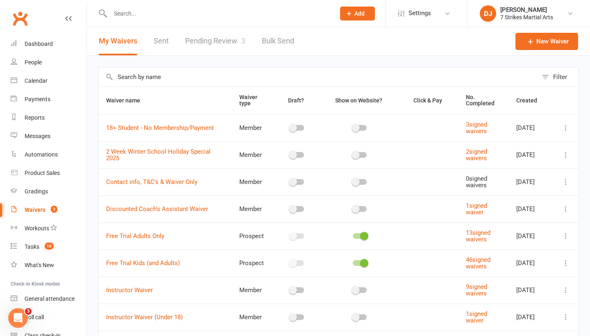
click at [216, 39] on link "Pending Review 3" at bounding box center [215, 41] width 60 height 28
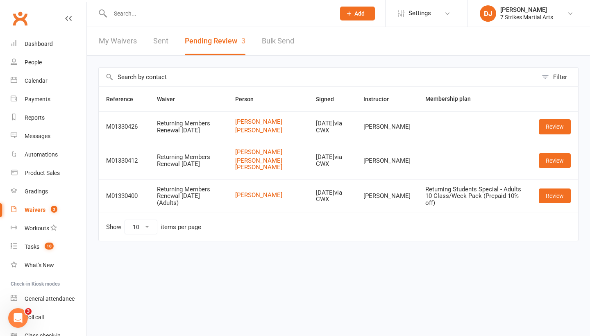
click at [186, 11] on input "text" at bounding box center [219, 13] width 222 height 11
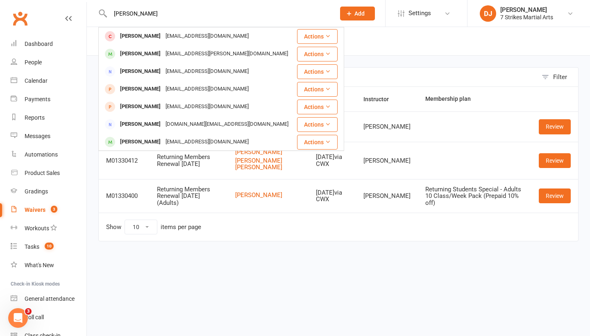
type input "Alicia"
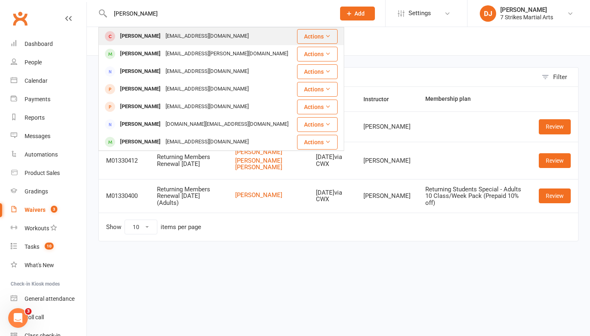
drag, startPoint x: 186, startPoint y: 11, endPoint x: 152, endPoint y: 38, distance: 43.1
click at [152, 38] on div "Alicia Hummel" at bounding box center [140, 36] width 45 height 12
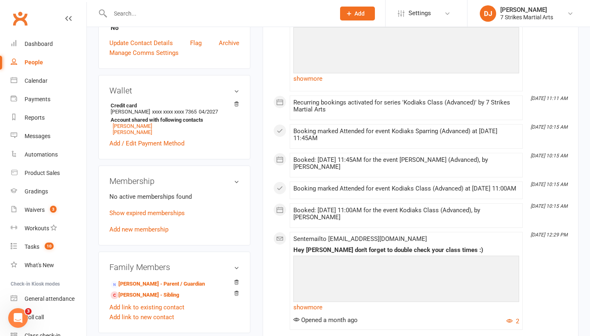
scroll to position [226, 0]
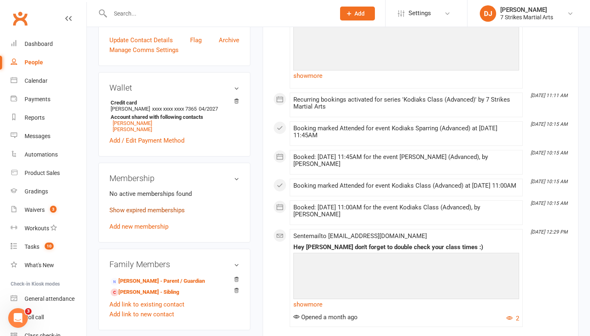
click at [169, 210] on link "Show expired memberships" at bounding box center [146, 210] width 75 height 7
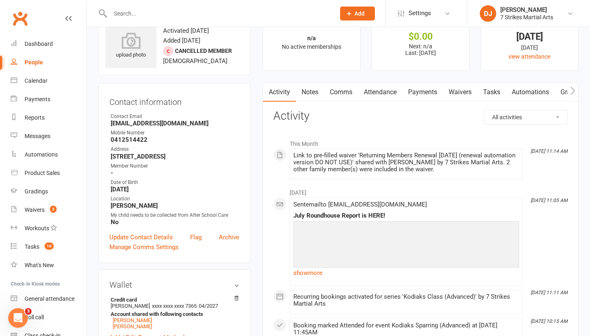
scroll to position [1, 0]
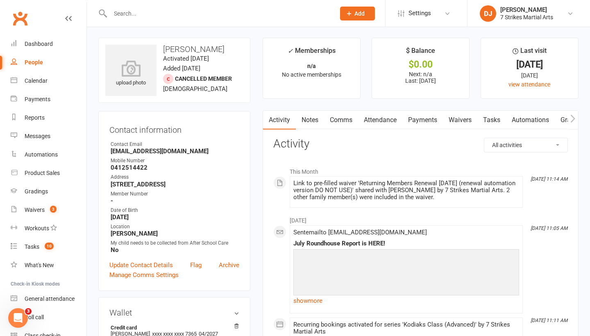
click at [216, 16] on input "text" at bounding box center [219, 13] width 222 height 11
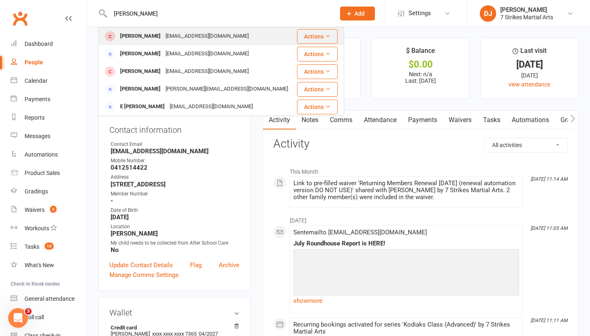
type input "hummel"
click at [146, 36] on div "[PERSON_NAME]" at bounding box center [140, 36] width 45 height 12
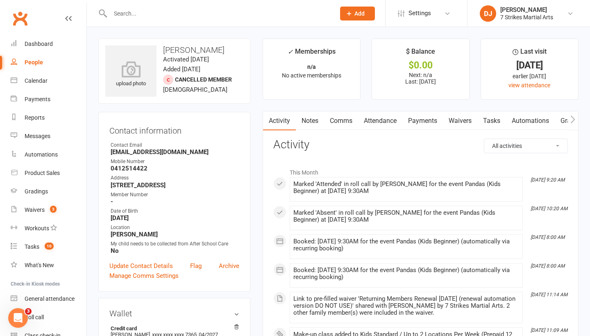
click at [134, 15] on input "text" at bounding box center [219, 13] width 222 height 11
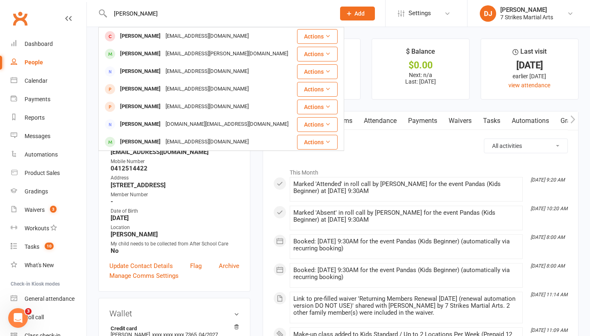
type input "Alicia"
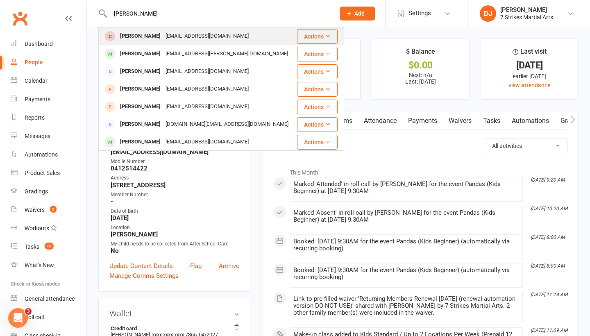
drag, startPoint x: 138, startPoint y: 20, endPoint x: 148, endPoint y: 39, distance: 20.9
click at [148, 39] on div "Alicia Hummel" at bounding box center [140, 36] width 45 height 12
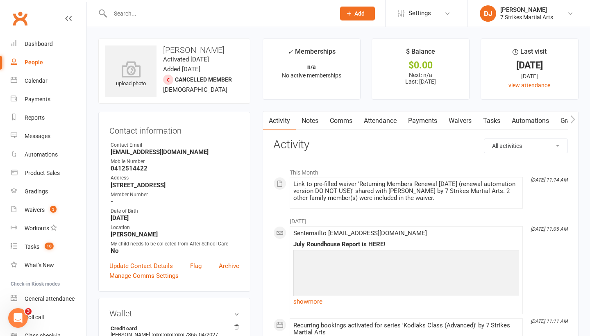
click at [462, 123] on link "Waivers" at bounding box center [460, 120] width 34 height 19
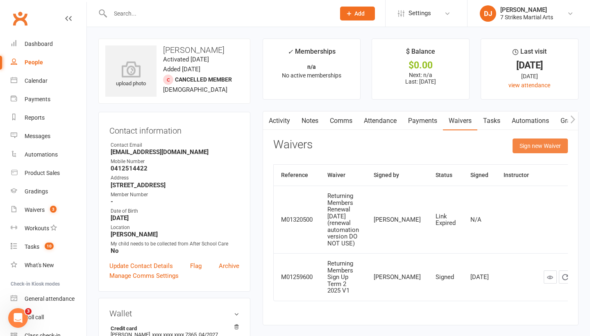
click at [527, 149] on button "Sign new Waiver" at bounding box center [540, 146] width 55 height 15
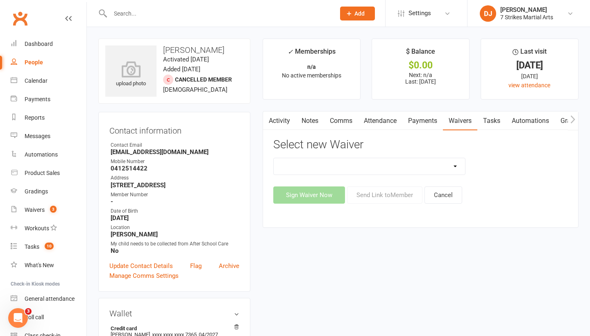
select select "14572"
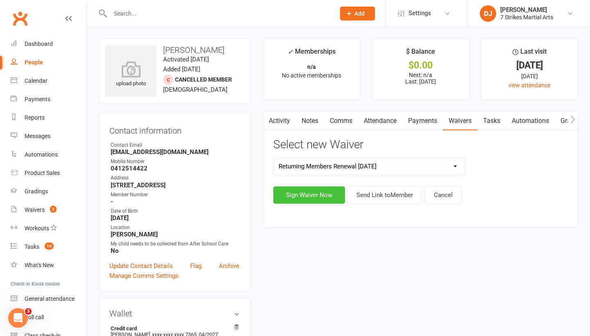
click at [324, 198] on button "Sign Waiver Now" at bounding box center [309, 194] width 72 height 17
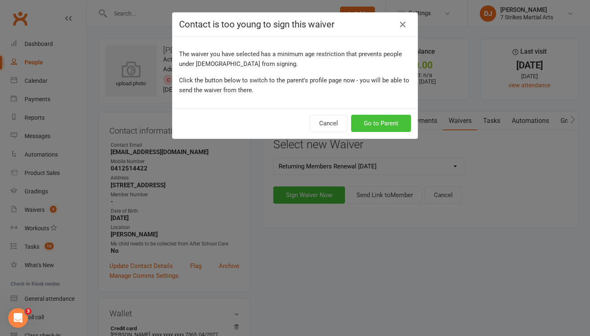
click at [376, 126] on button "Go to Parent" at bounding box center [381, 123] width 60 height 17
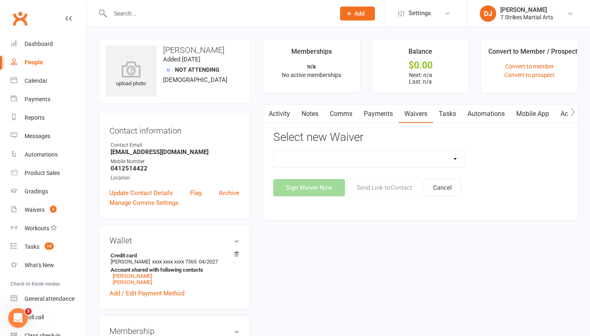
click at [396, 161] on select "18+ Student - No Membership/Payment 2 Week Winter School Holiday Special 2025 C…" at bounding box center [370, 159] width 192 height 16
select select "14572"
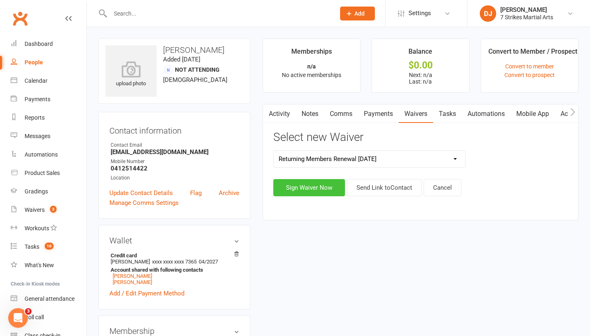
click at [315, 191] on button "Sign Waiver Now" at bounding box center [309, 187] width 72 height 17
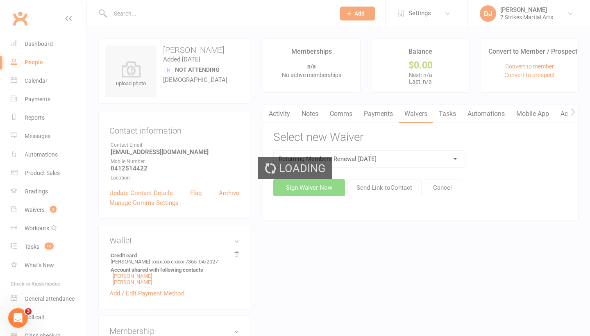
select select "04"
select select "2027"
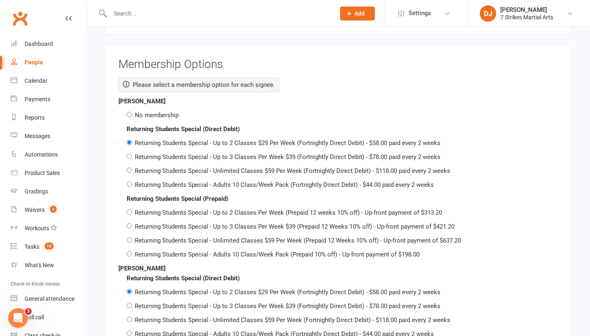
scroll to position [1606, 0]
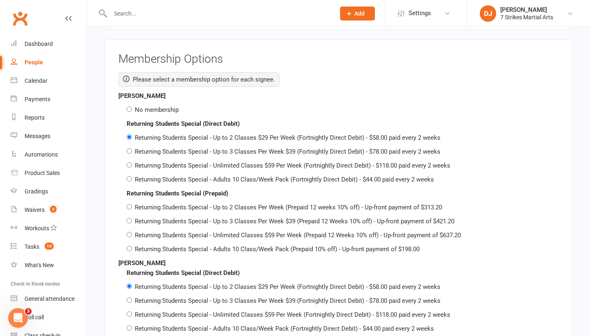
click at [130, 107] on input "No membership" at bounding box center [129, 109] width 5 height 5
radio input "true"
radio input "false"
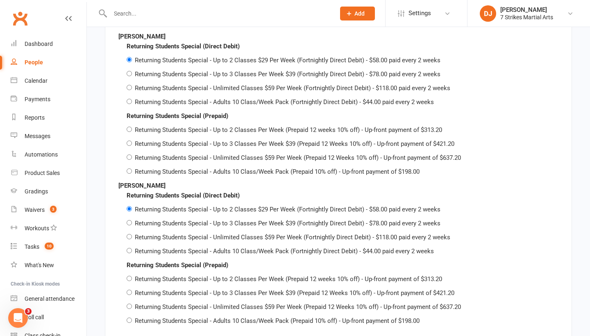
scroll to position [1828, 0]
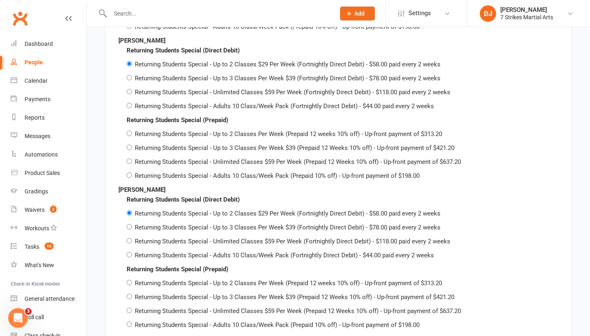
click at [129, 131] on input "Returning Students Special - Up to 2 Classes Per Week (Prepaid 12 weeks 10% off…" at bounding box center [129, 133] width 5 height 5
radio input "true"
radio input "false"
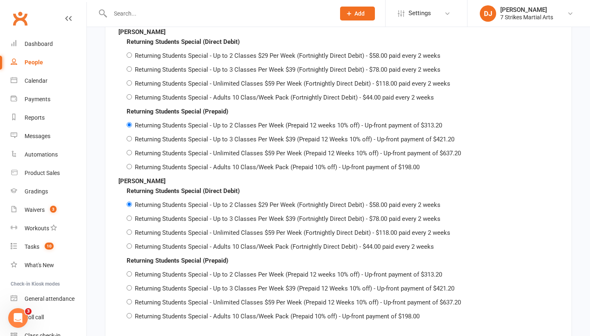
scroll to position [1841, 0]
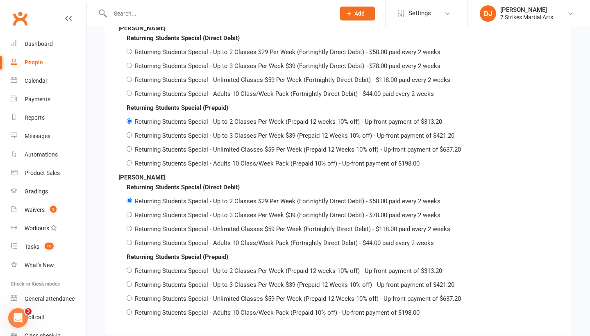
click at [131, 268] on input "Returning Students Special - Up to 2 Classes Per Week (Prepaid 12 weeks 10% off…" at bounding box center [129, 270] width 5 height 5
radio input "true"
radio input "false"
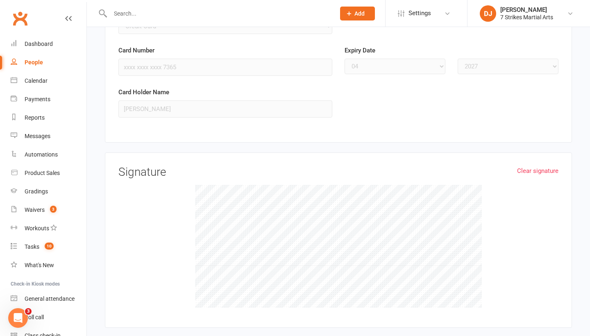
scroll to position [2505, 0]
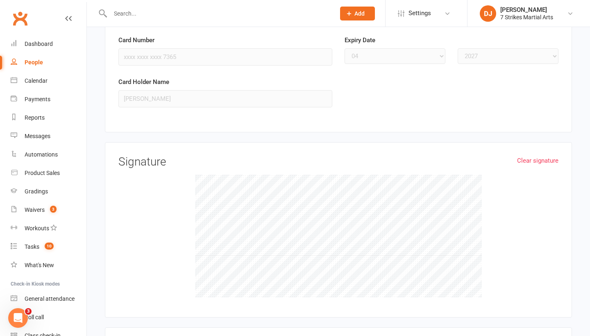
click at [545, 156] on link "Clear signature" at bounding box center [537, 161] width 41 height 10
click at [541, 156] on link "Clear signature" at bounding box center [537, 161] width 41 height 10
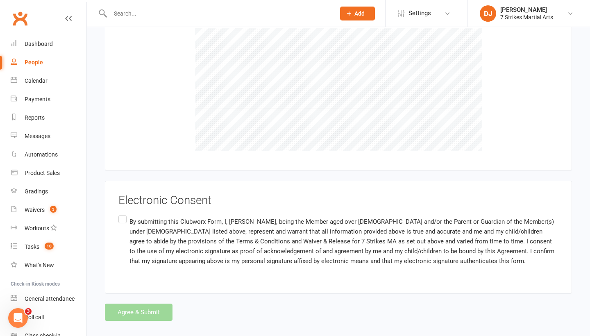
scroll to position [2651, 0]
click at [121, 214] on label "By submitting this Clubworx Form, I, Hannah Hummel, being the Member aged over …" at bounding box center [338, 241] width 440 height 55
click at [121, 214] on input "By submitting this Clubworx Form, I, Hannah Hummel, being the Member aged over …" at bounding box center [120, 214] width 5 height 0
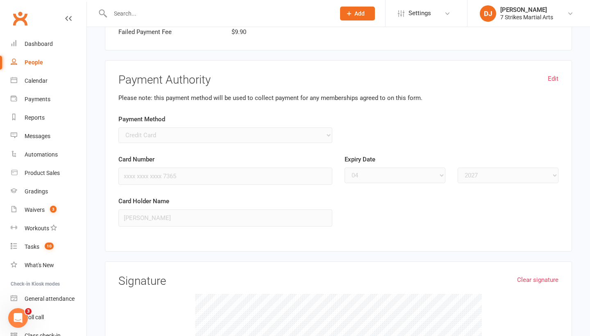
scroll to position [2385, 0]
click at [557, 74] on link "Edit" at bounding box center [553, 79] width 11 height 10
select select
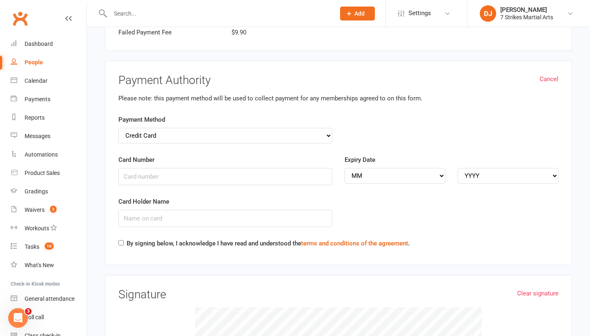
click at [121, 240] on input "By signing below, I acknowledge I have read and understood the terms and condit…" at bounding box center [120, 242] width 5 height 5
click at [123, 240] on input "By signing below, I acknowledge I have read and understood the terms and condit…" at bounding box center [120, 242] width 5 height 5
click at [122, 240] on input "By signing below, I acknowledge I have read and understood the terms and condit…" at bounding box center [120, 242] width 5 height 5
checkbox input "true"
click at [224, 168] on input "Card Number" at bounding box center [225, 176] width 214 height 17
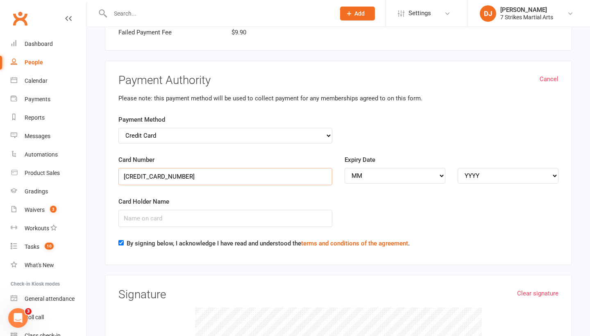
type input "4601843903427365"
select select "04"
select select "2027"
click at [189, 210] on input "Card Holder Name" at bounding box center [225, 218] width 214 height 17
type input "h"
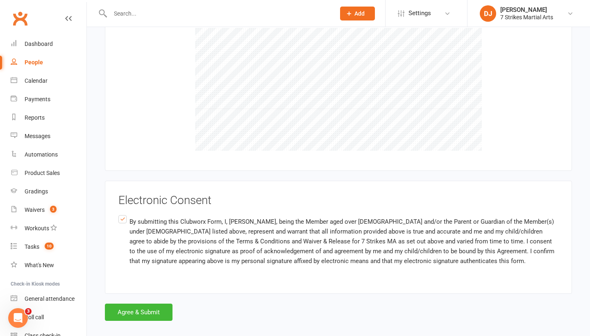
scroll to position [2664, 0]
type input "Hannah Hummel"
click at [130, 304] on button "Agree & Submit" at bounding box center [139, 312] width 68 height 17
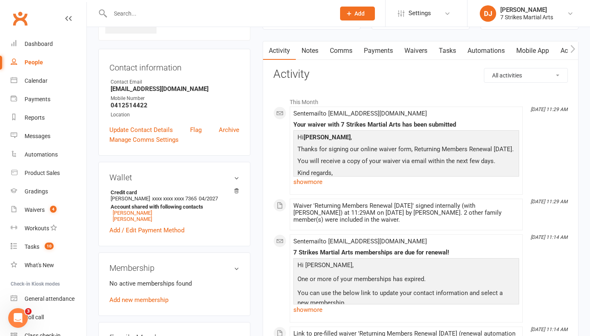
scroll to position [69, 0]
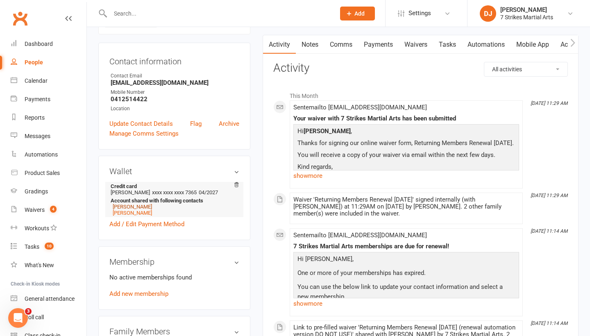
click at [128, 205] on link "Alicia Hummel" at bounding box center [132, 207] width 39 height 6
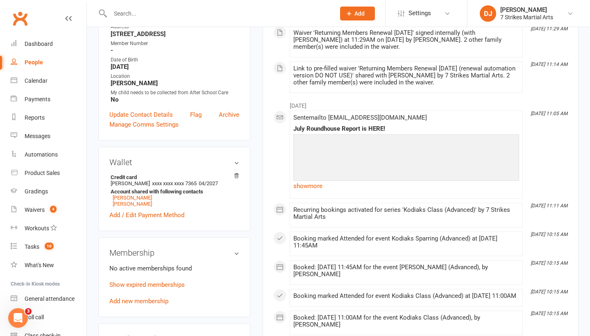
scroll to position [79, 0]
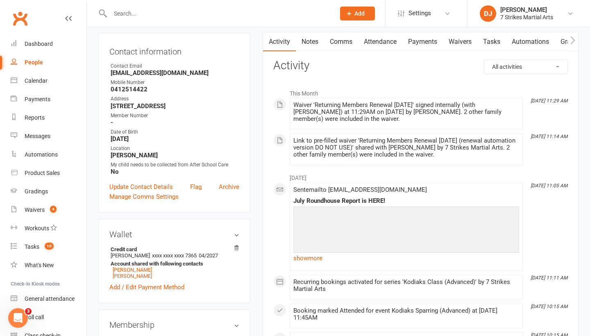
click at [372, 40] on link "Attendance" at bounding box center [380, 41] width 44 height 19
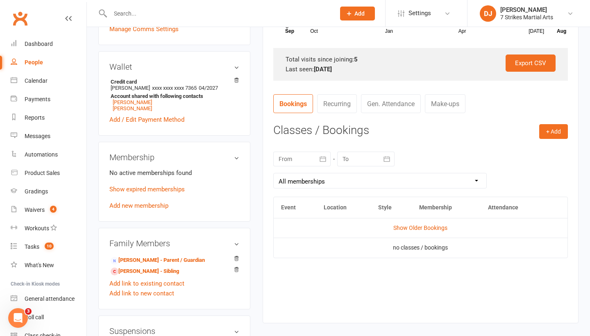
scroll to position [244, 0]
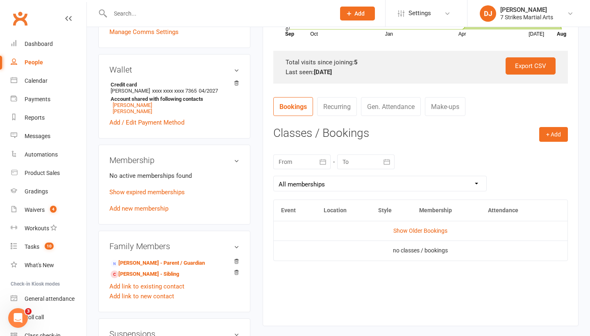
click at [387, 116] on nav "Bookings Recurring Gen. Attendance Make-ups" at bounding box center [420, 109] width 295 height 25
click at [393, 111] on link "Gen. Attendance" at bounding box center [391, 106] width 60 height 19
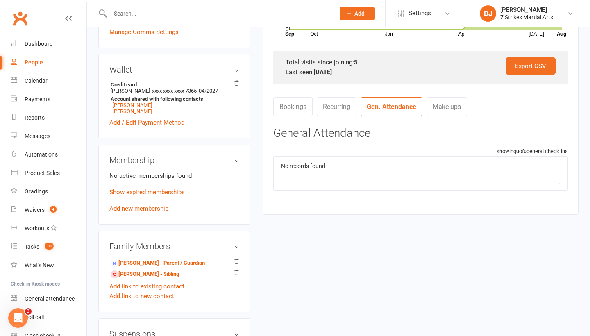
click at [348, 103] on link "Recurring" at bounding box center [337, 106] width 40 height 19
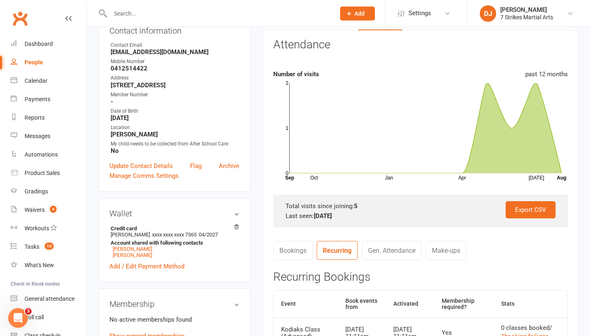
scroll to position [91, 0]
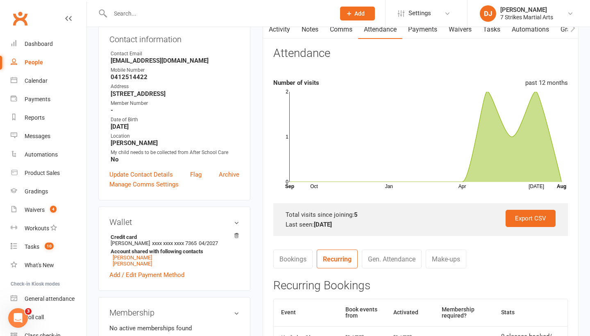
click at [290, 259] on link "Bookings" at bounding box center [292, 259] width 39 height 19
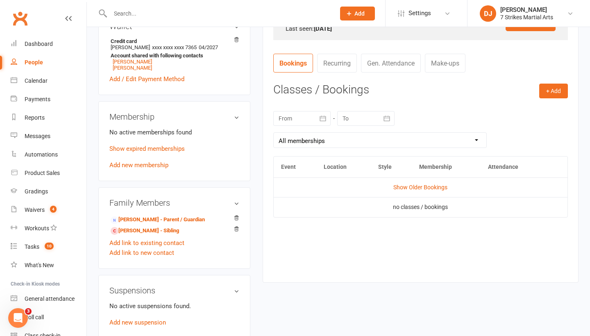
scroll to position [287, 0]
click at [420, 184] on link "Show Older Bookings" at bounding box center [420, 187] width 54 height 7
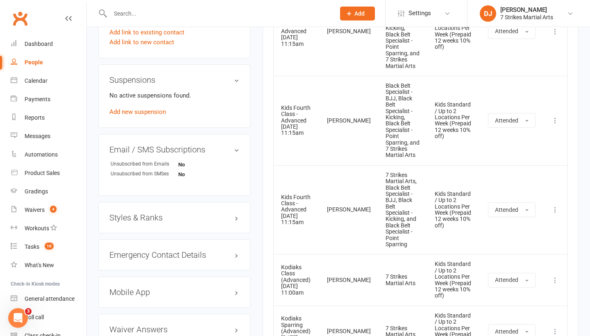
scroll to position [497, 0]
click at [151, 16] on input "text" at bounding box center [219, 13] width 222 height 11
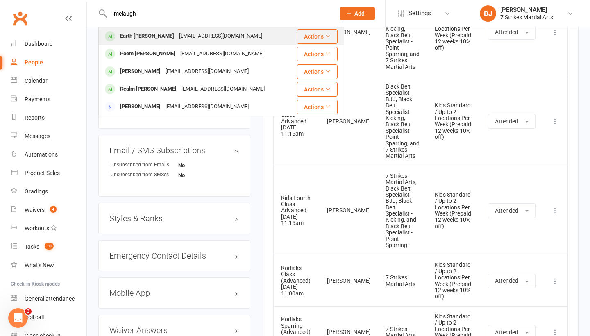
type input "mclaugh"
click at [151, 35] on div "Earth Mclaughlin-Stuart" at bounding box center [147, 36] width 59 height 12
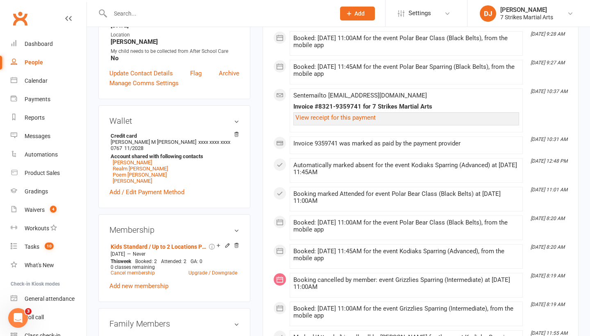
scroll to position [206, 0]
